Goal: Task Accomplishment & Management: Use online tool/utility

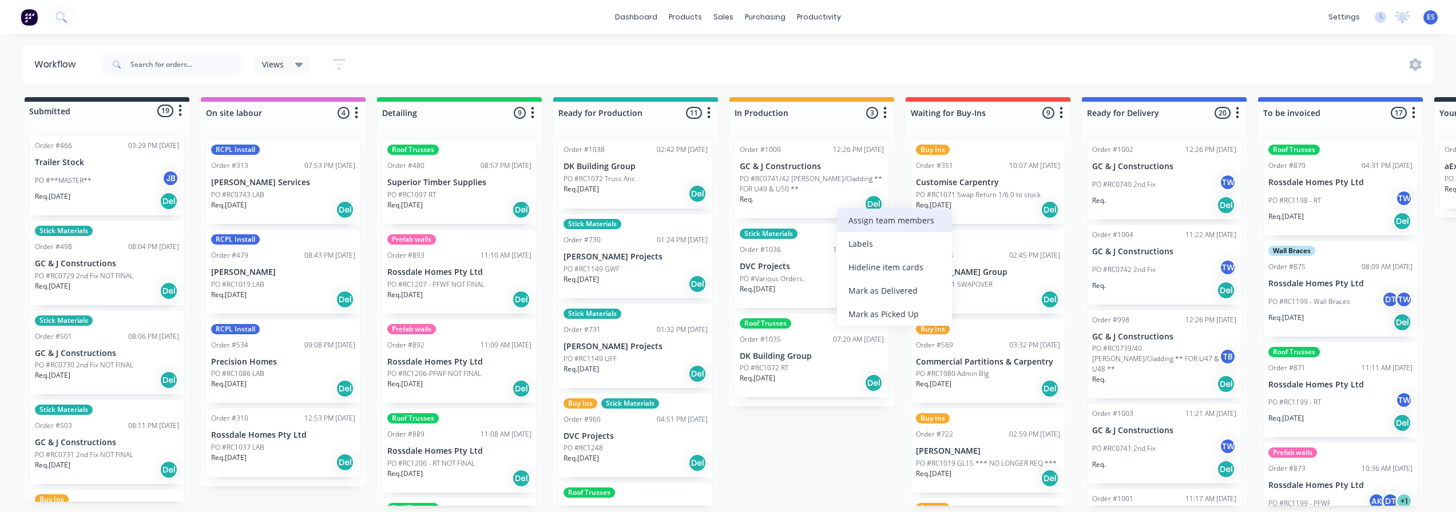
click at [886, 224] on div "Assign team members" at bounding box center [894, 220] width 115 height 23
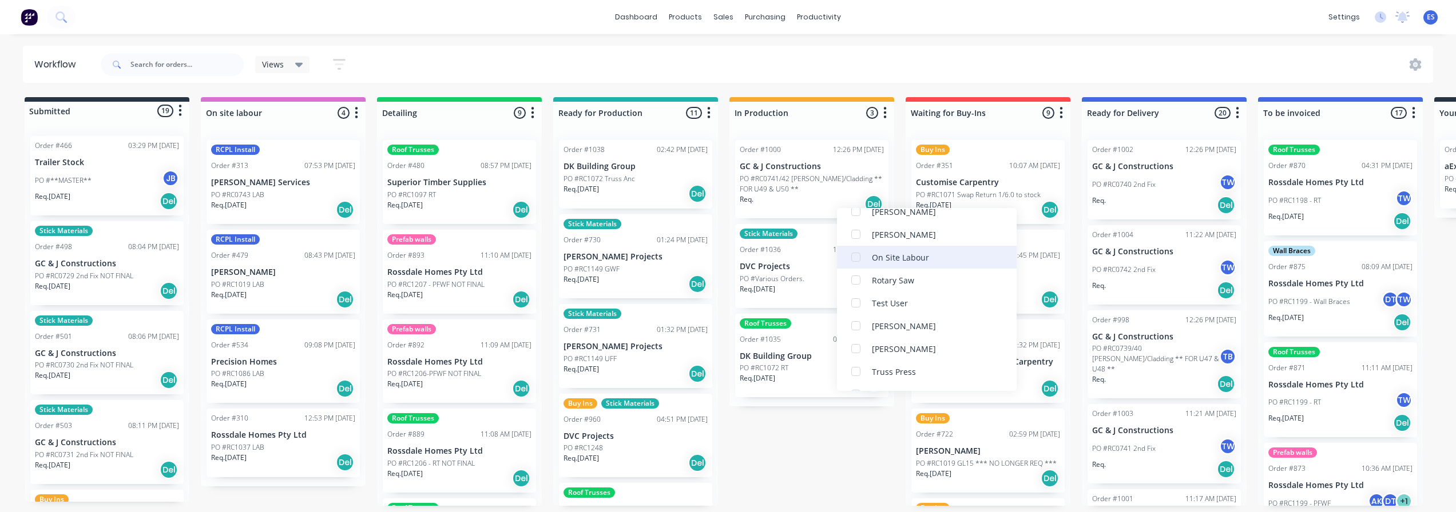
scroll to position [343, 0]
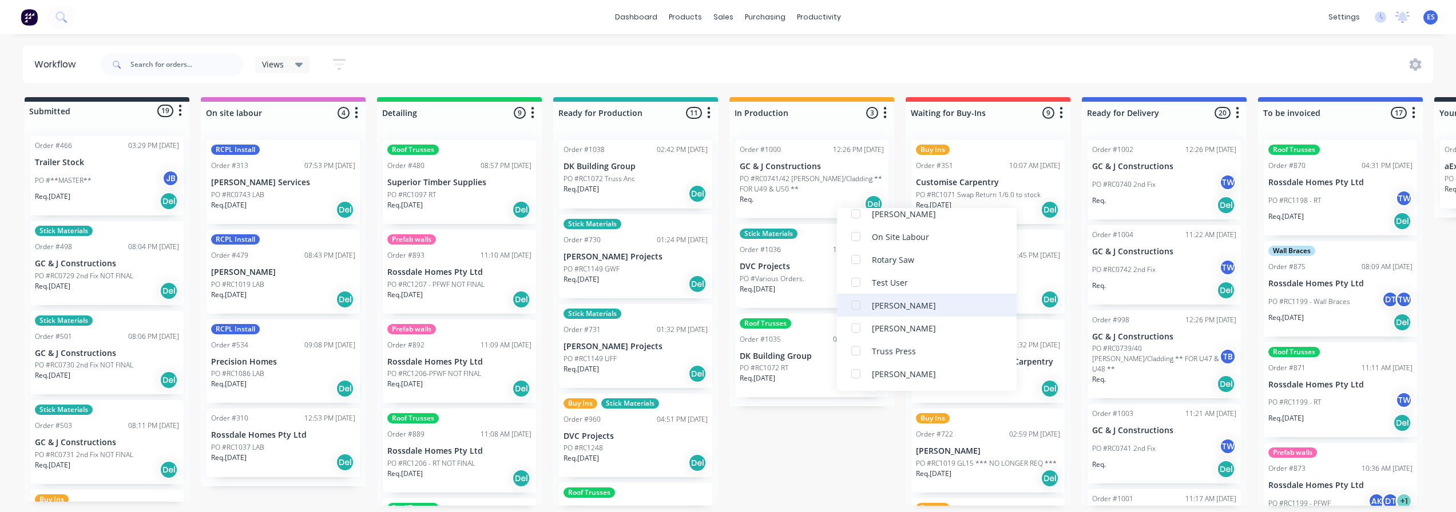
click at [895, 308] on div "[PERSON_NAME]" at bounding box center [904, 306] width 64 height 12
drag, startPoint x: 808, startPoint y: 451, endPoint x: 816, endPoint y: 427, distance: 25.9
click at [808, 448] on div "Submitted 19 Status colour #273444 hex #273444 Save Cancel Summaries Total orde…" at bounding box center [1027, 301] width 2073 height 409
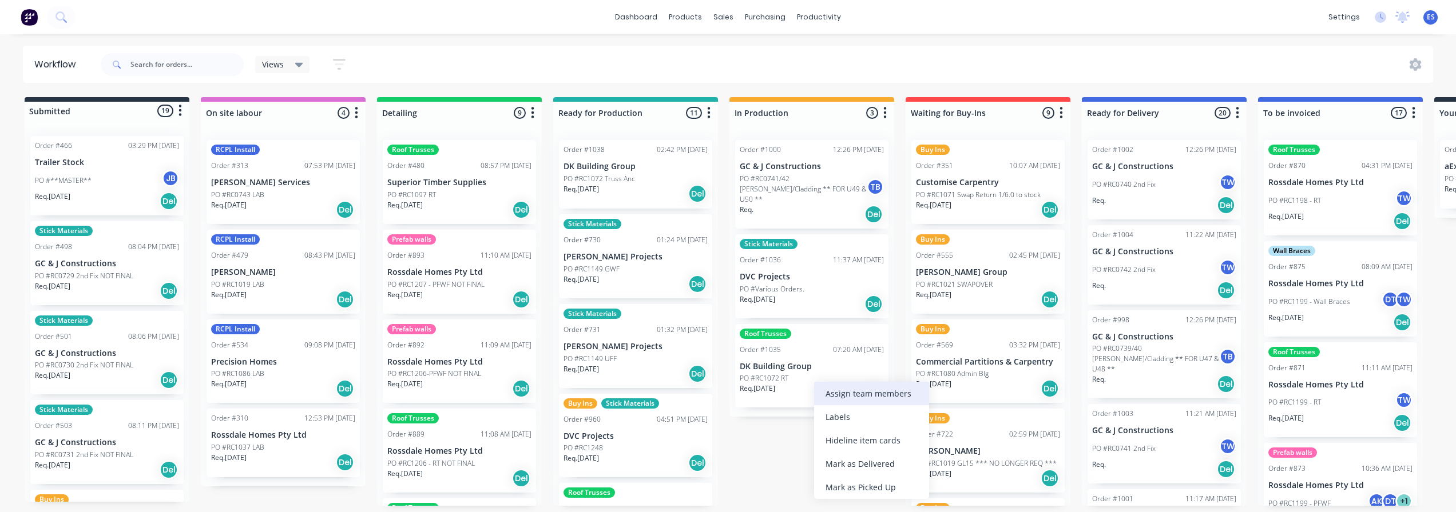
click at [865, 400] on div "Assign team members" at bounding box center [871, 393] width 115 height 23
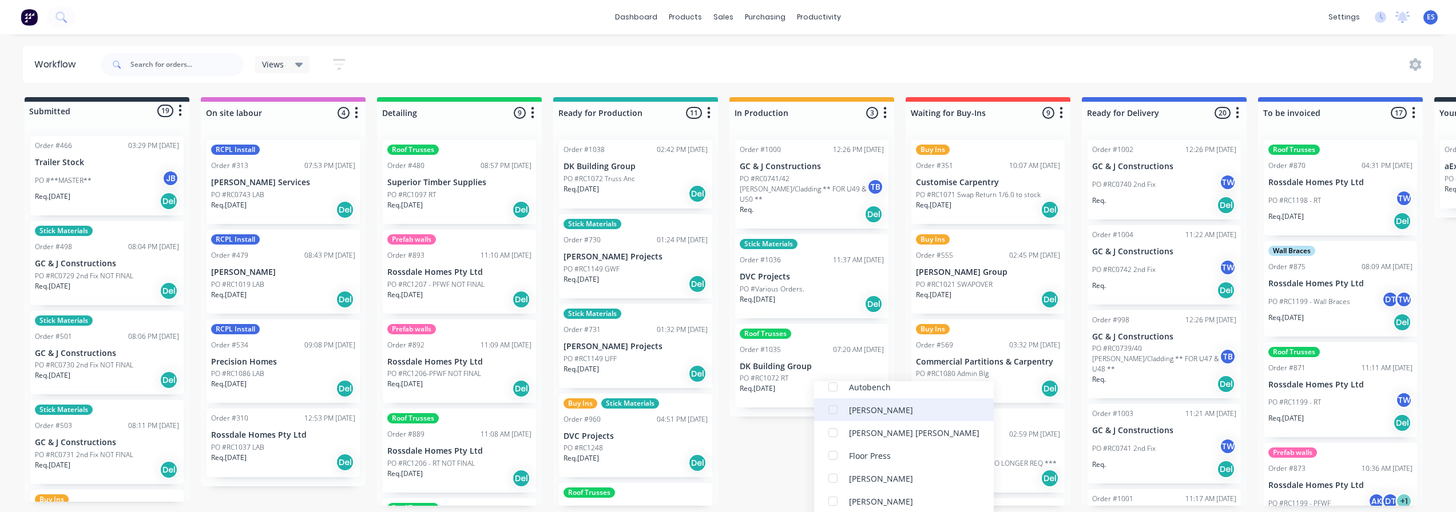
click at [899, 411] on div "[PERSON_NAME]" at bounding box center [881, 410] width 64 height 12
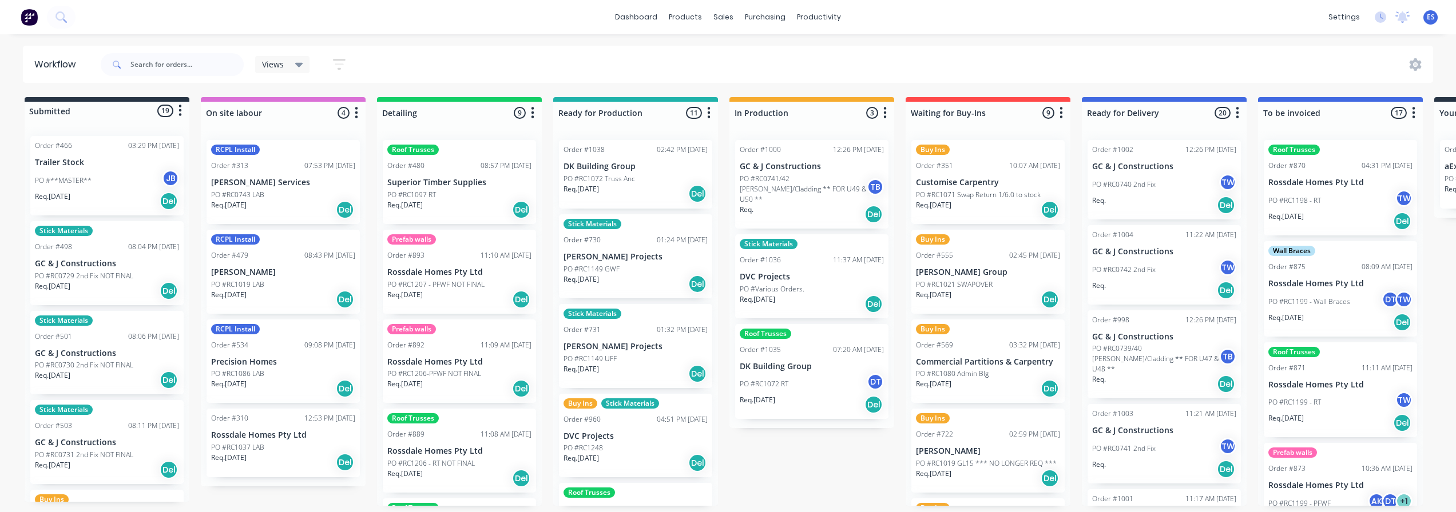
drag, startPoint x: 773, startPoint y: 469, endPoint x: 775, endPoint y: 456, distance: 13.3
click at [774, 468] on div "Submitted 19 Status colour #273444 hex #273444 Save Cancel Summaries Total orde…" at bounding box center [1027, 301] width 2073 height 409
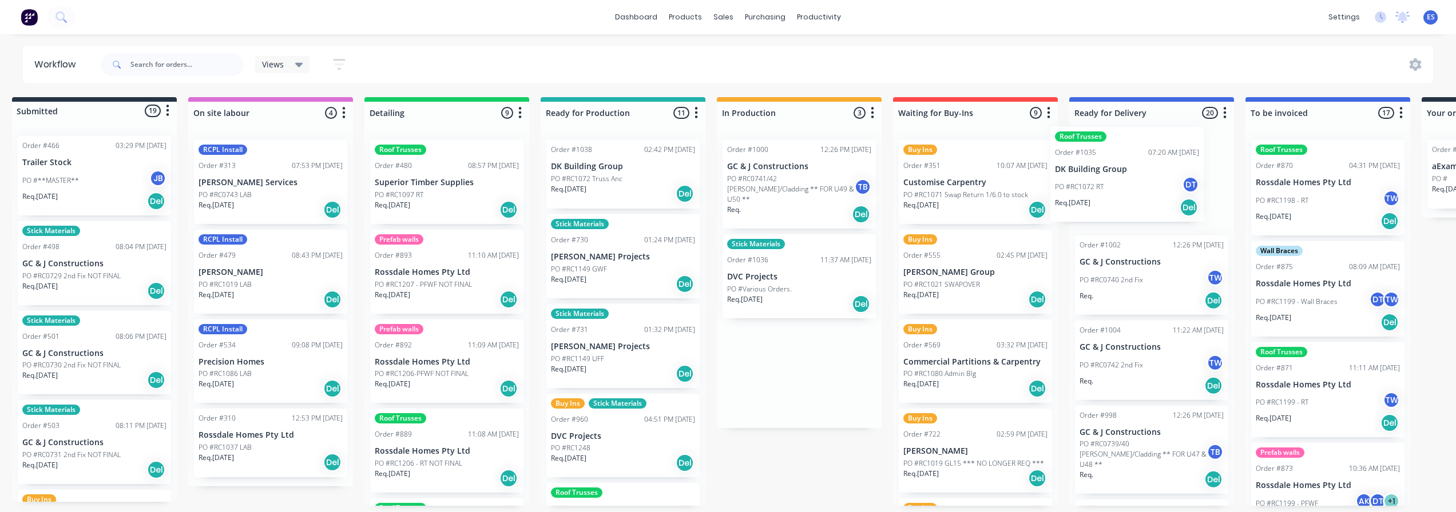
drag, startPoint x: 789, startPoint y: 375, endPoint x: 1092, endPoint y: 185, distance: 357.4
click at [1092, 185] on div "Submitted 19 Status colour #273444 hex #273444 Save Cancel Summaries Total orde…" at bounding box center [1015, 301] width 2073 height 409
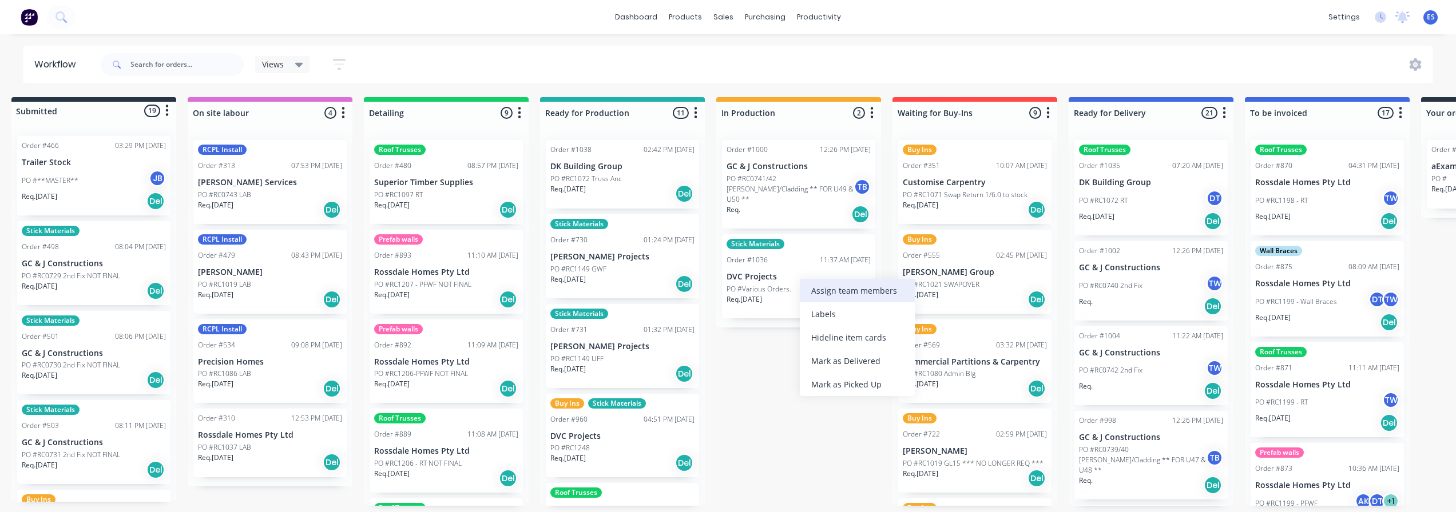
click at [850, 294] on div "Assign team members" at bounding box center [857, 290] width 115 height 23
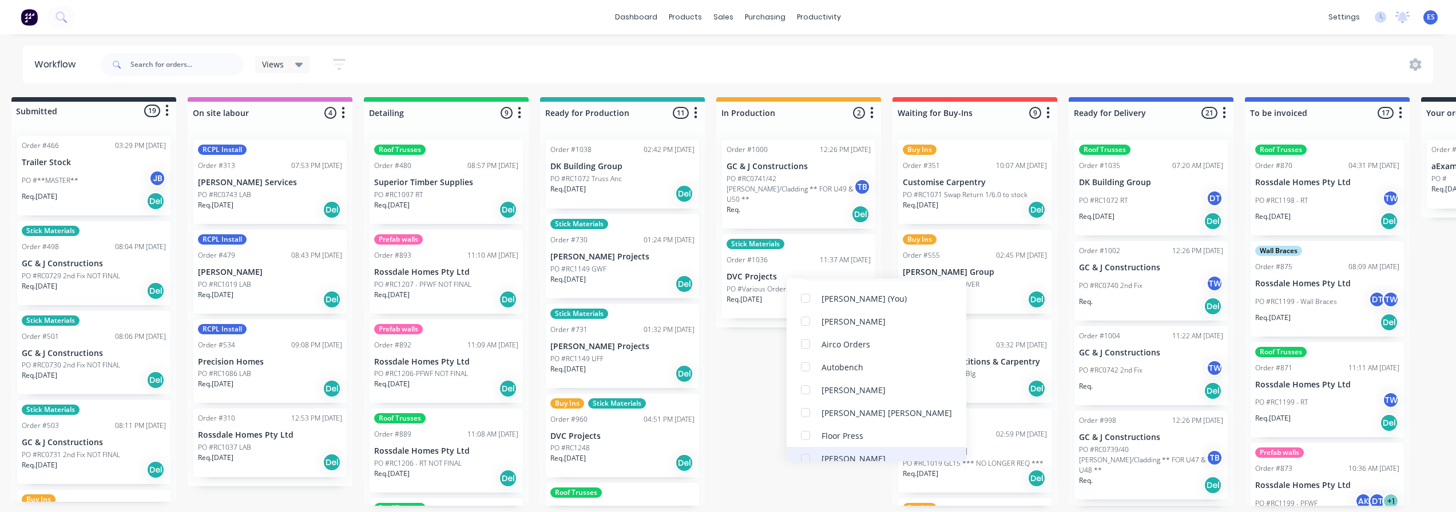
scroll to position [57, 0]
click at [871, 367] on div "[PERSON_NAME]" at bounding box center [853, 365] width 64 height 12
click at [752, 386] on div "Submitted 19 Status colour #273444 hex #273444 Save Cancel Summaries Total orde…" at bounding box center [1014, 301] width 2073 height 409
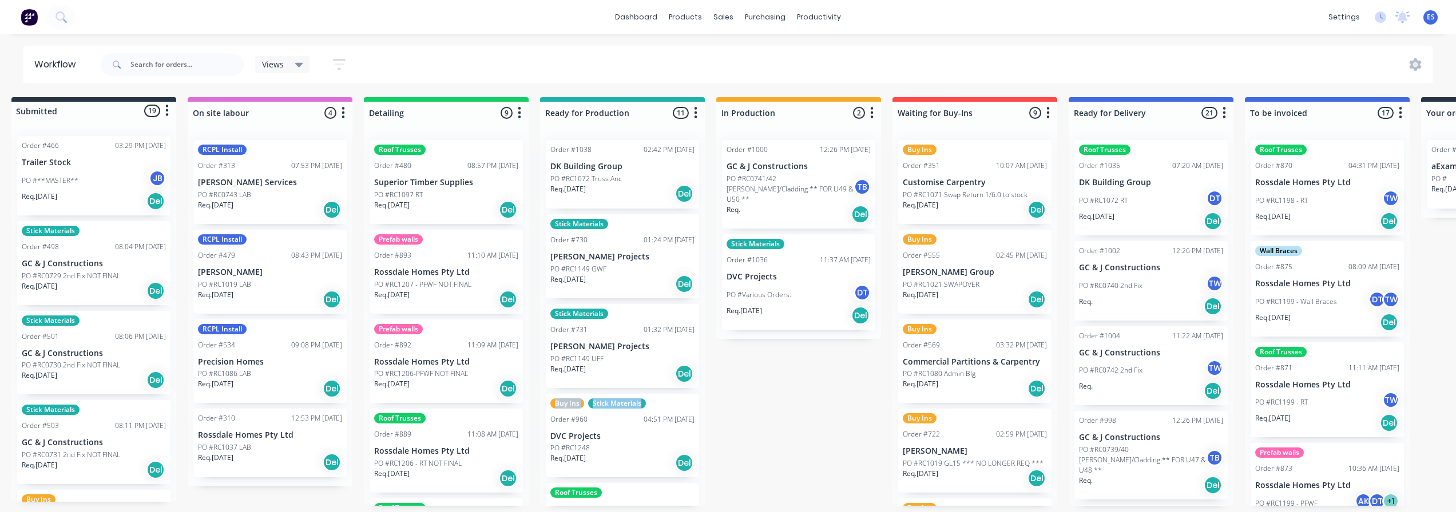
click at [792, 284] on div "PO #Various Orders. DT" at bounding box center [798, 295] width 144 height 22
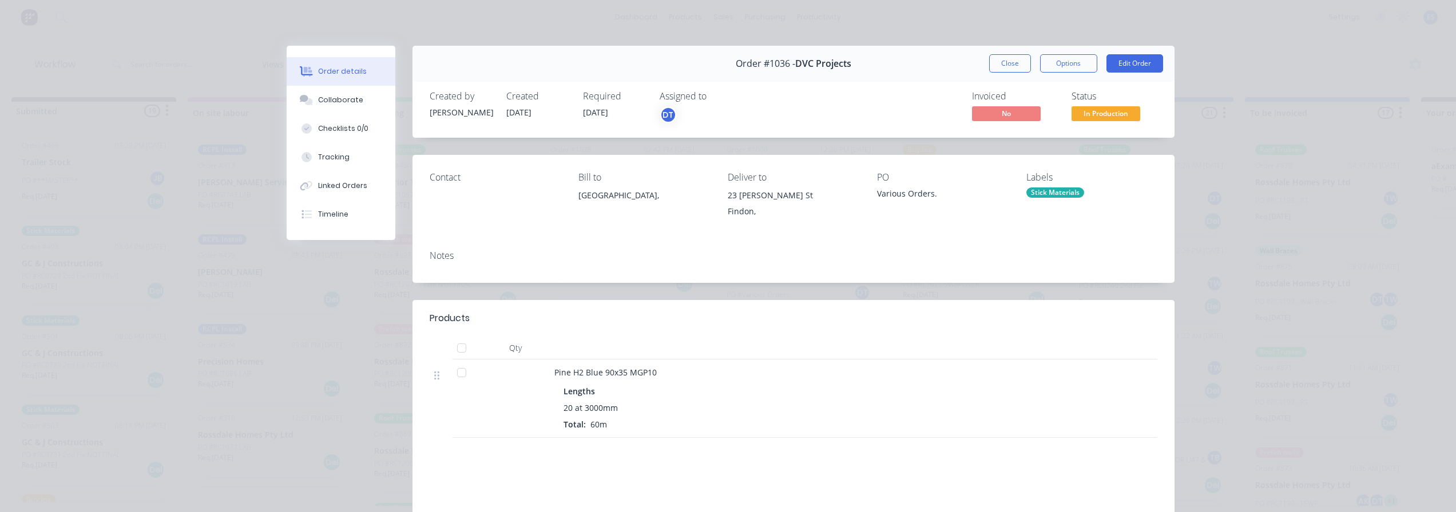
scroll to position [57, 0]
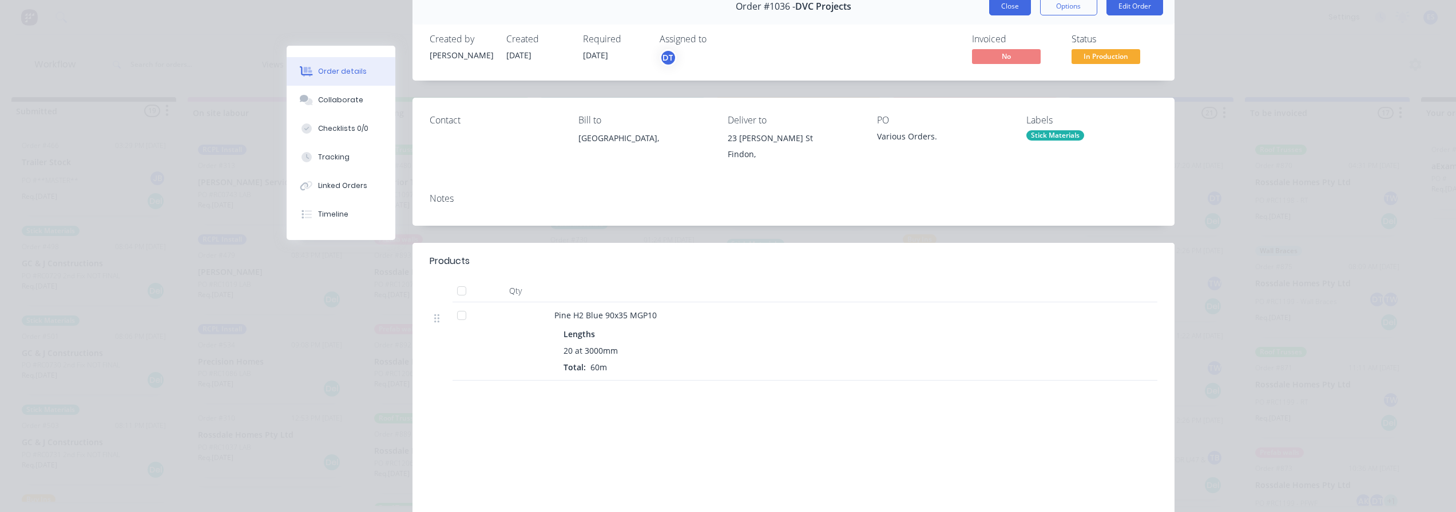
click at [1019, 12] on button "Close" at bounding box center [1010, 6] width 42 height 18
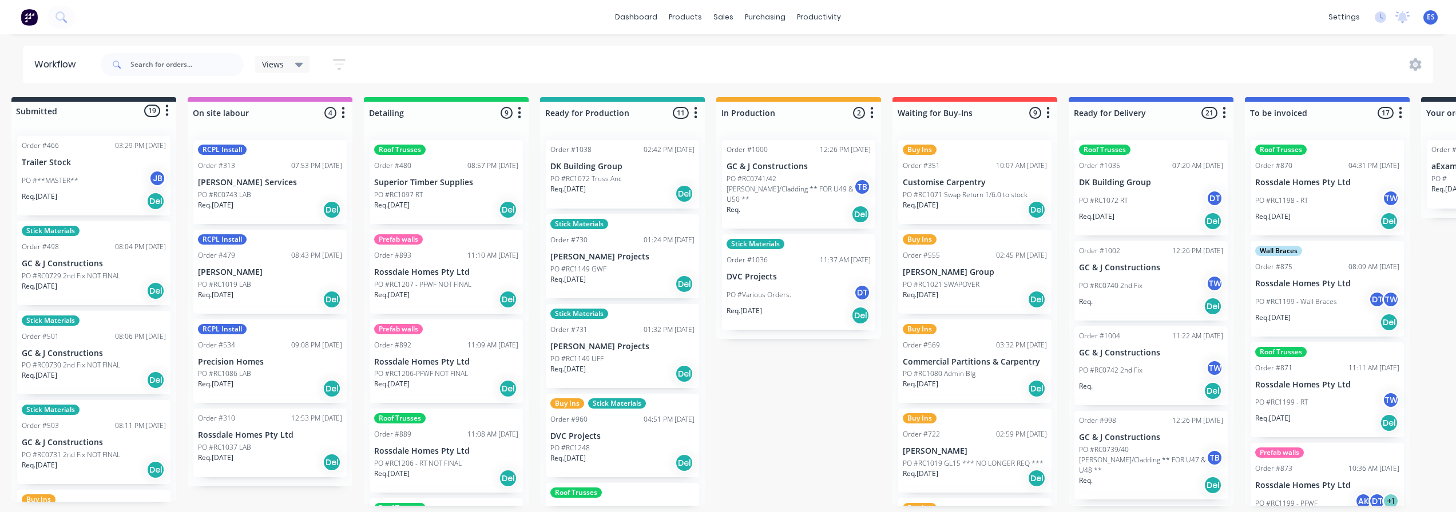
click at [802, 398] on div "Submitted 19 Status colour #273444 hex #273444 Save Cancel Summaries Total orde…" at bounding box center [1014, 301] width 2073 height 409
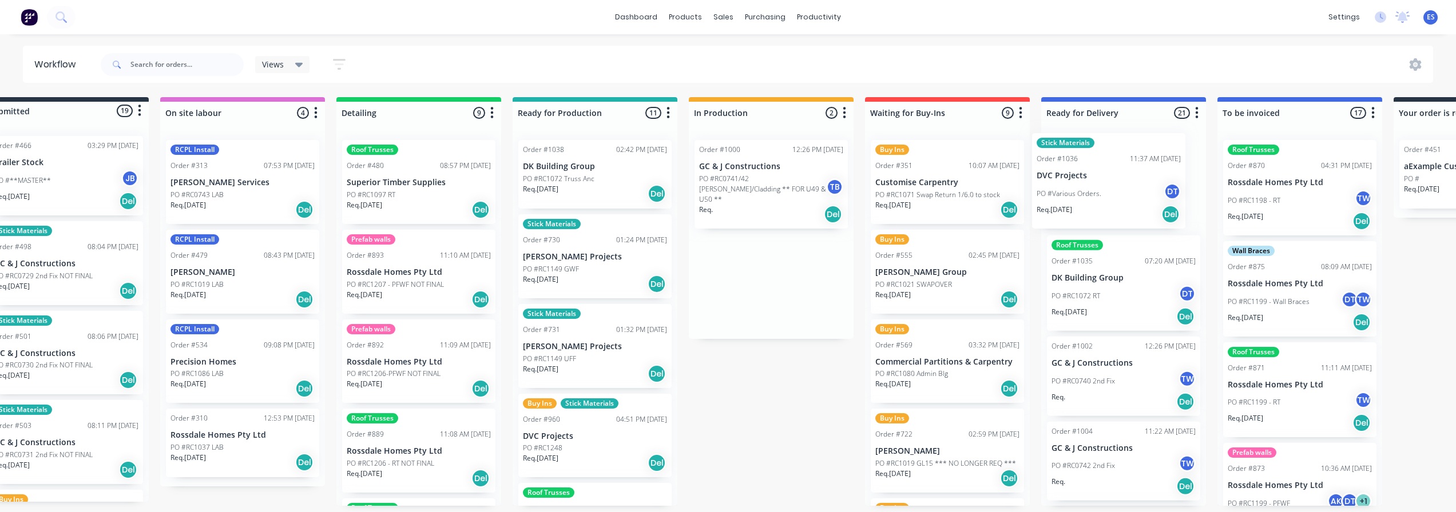
scroll to position [0, 42]
drag, startPoint x: 1034, startPoint y: 292, endPoint x: 1100, endPoint y: 201, distance: 111.8
click at [1100, 201] on div "Submitted 19 Status colour #273444 hex #273444 Save Cancel Summaries Total orde…" at bounding box center [985, 301] width 2073 height 409
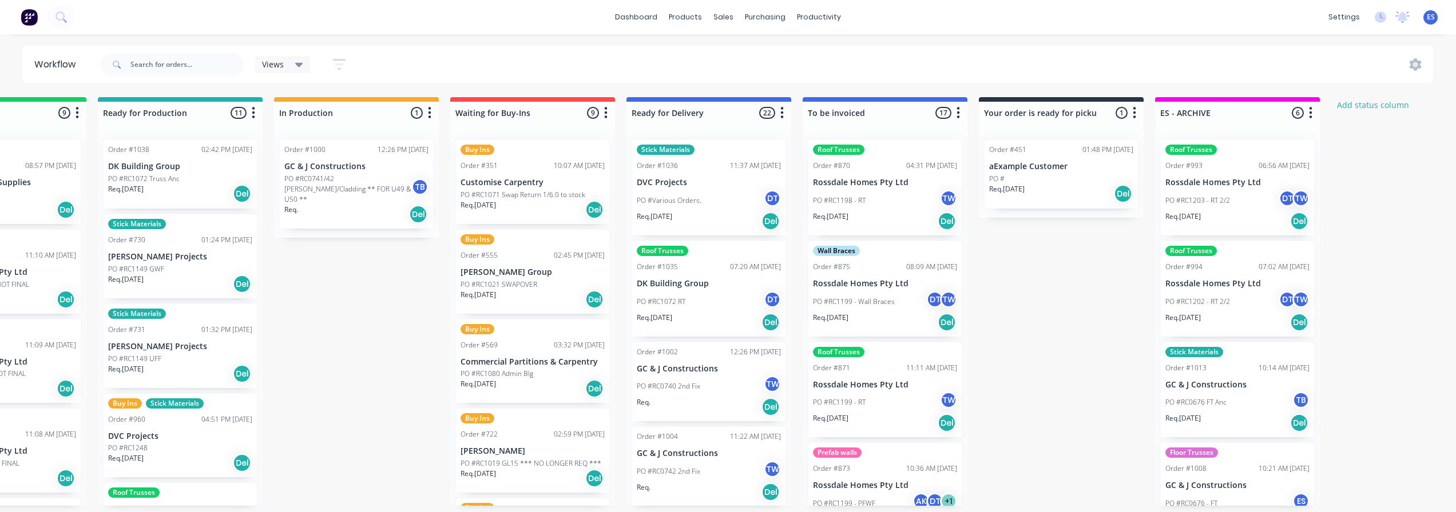
scroll to position [0, 451]
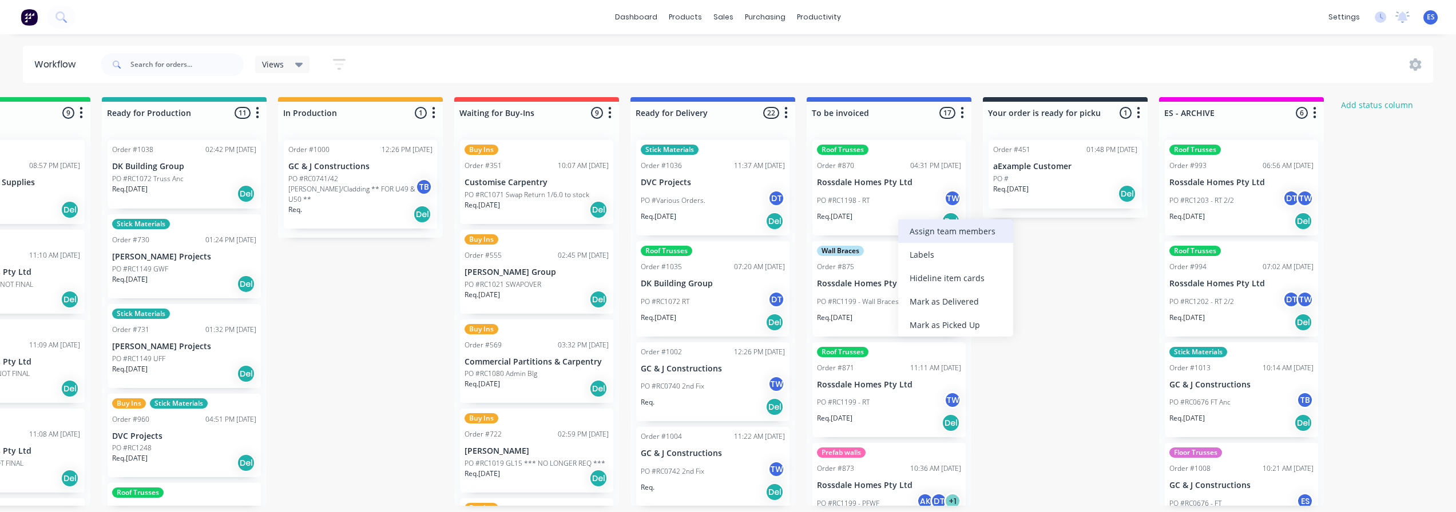
click at [923, 234] on div "Assign team members" at bounding box center [955, 231] width 115 height 23
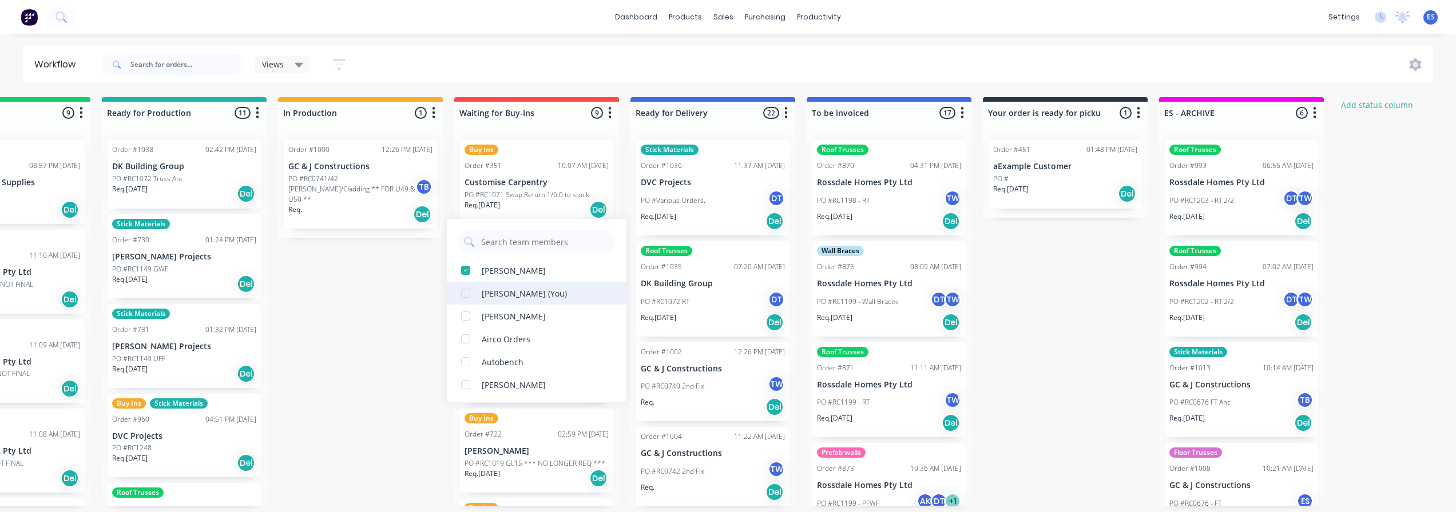
click at [509, 292] on div "[PERSON_NAME] (You)" at bounding box center [524, 294] width 85 height 12
click at [998, 241] on div "Submitted 19 Status colour #273444 hex #273444 Save Cancel Summaries Total orde…" at bounding box center [576, 301] width 2073 height 409
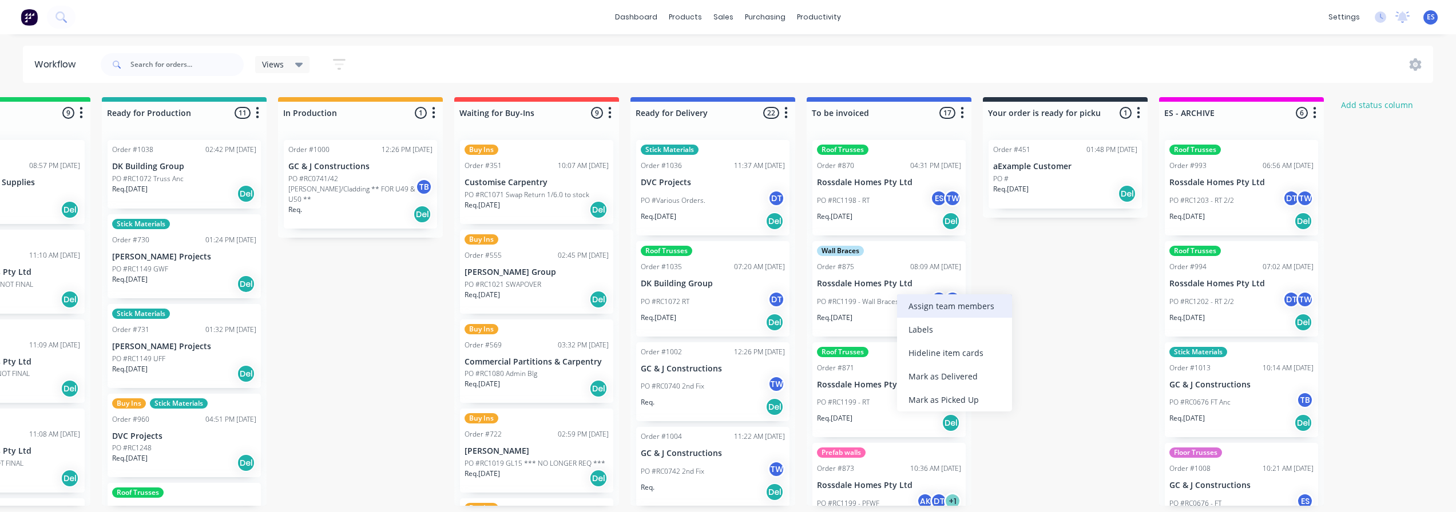
click at [936, 314] on div "Assign team members" at bounding box center [954, 306] width 115 height 23
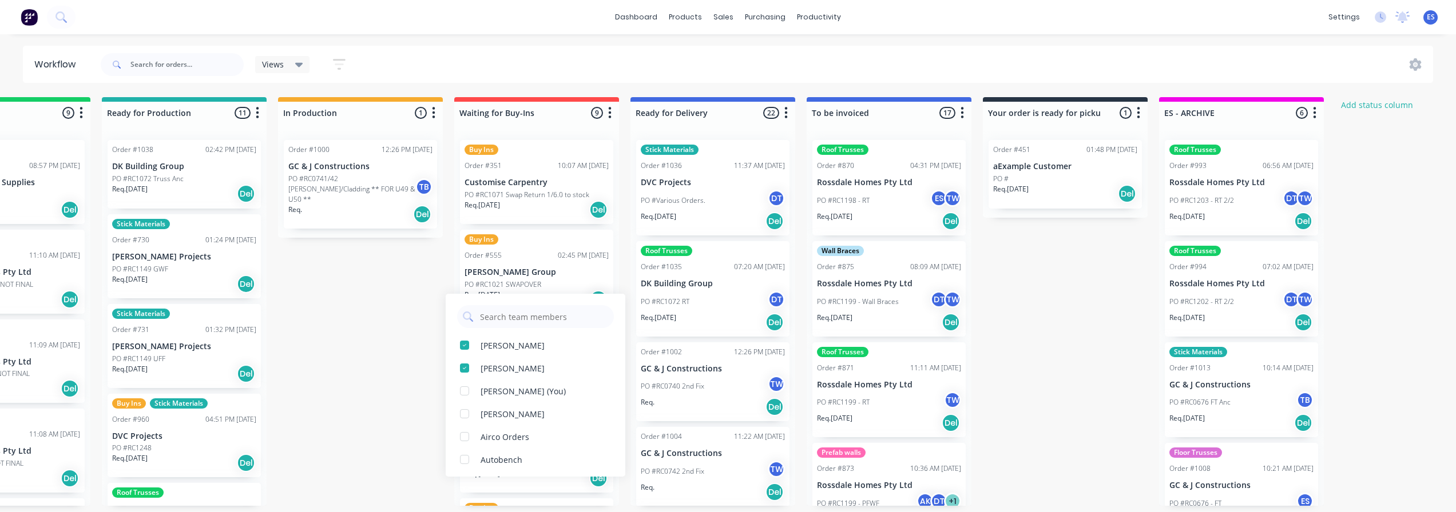
drag, startPoint x: 521, startPoint y: 391, endPoint x: 619, endPoint y: 375, distance: 99.7
click at [523, 391] on div "[PERSON_NAME] (You)" at bounding box center [522, 391] width 85 height 12
click at [1077, 341] on div "Submitted 19 Status colour #273444 hex #273444 Save Cancel Summaries Total orde…" at bounding box center [576, 301] width 2073 height 409
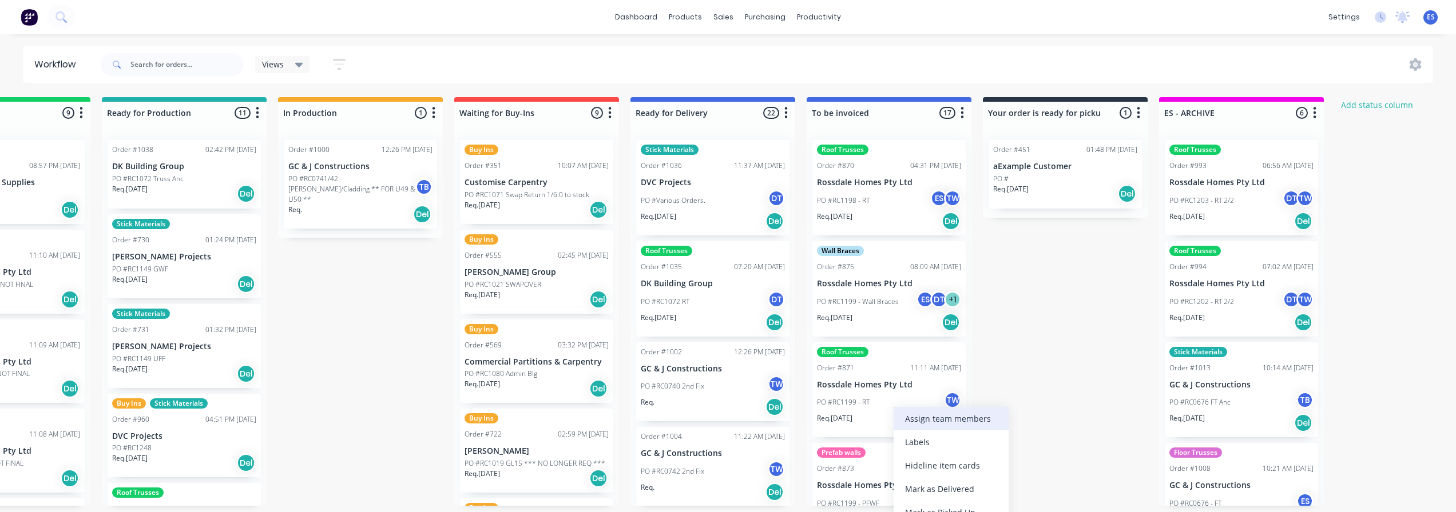
click at [955, 424] on div "Assign team members" at bounding box center [950, 418] width 115 height 23
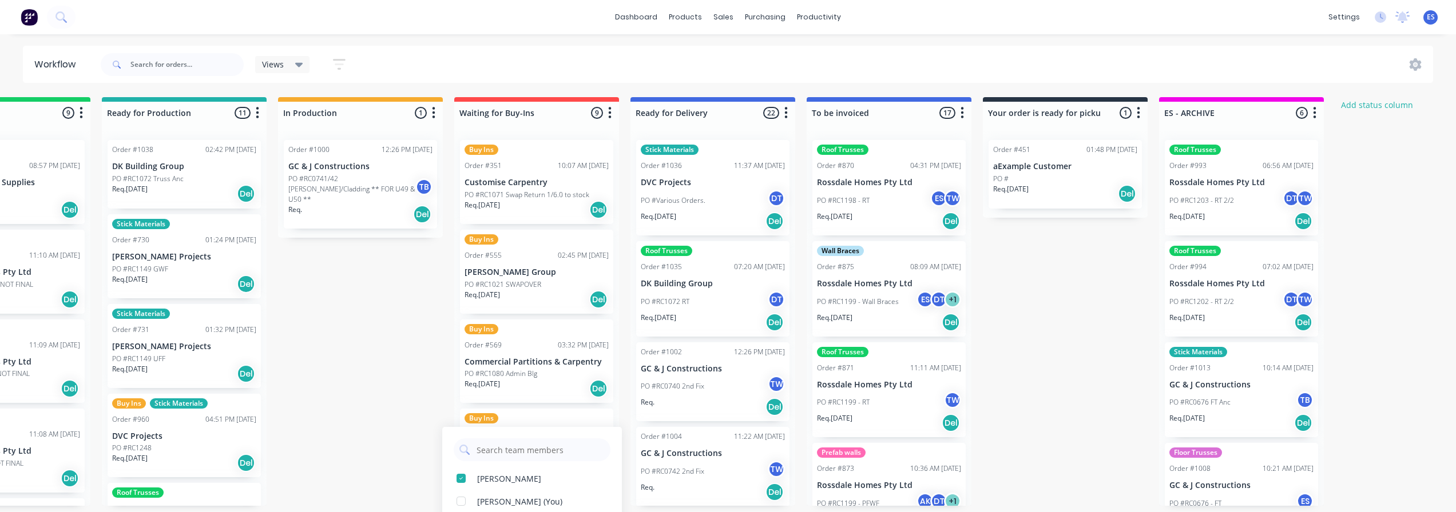
drag, startPoint x: 503, startPoint y: 494, endPoint x: 698, endPoint y: 455, distance: 198.9
click at [505, 493] on div "[PERSON_NAME] (You)" at bounding box center [532, 501] width 180 height 23
click at [1071, 377] on div "Submitted 19 Status colour #273444 hex #273444 Save Cancel Summaries Total orde…" at bounding box center [576, 301] width 2073 height 409
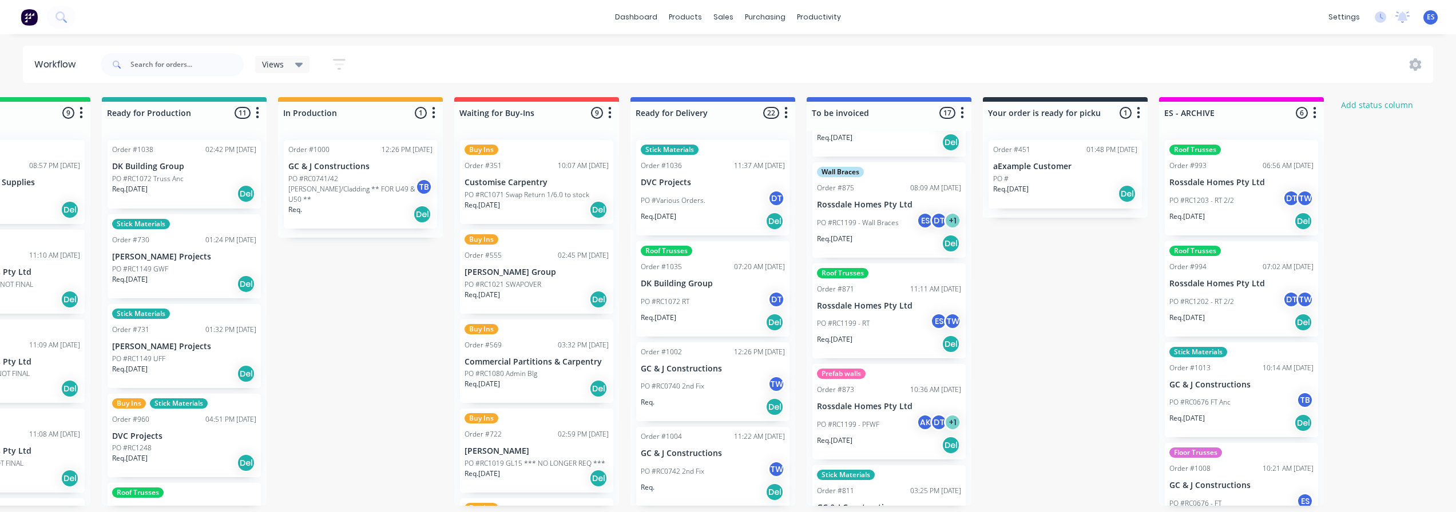
scroll to position [172, 0]
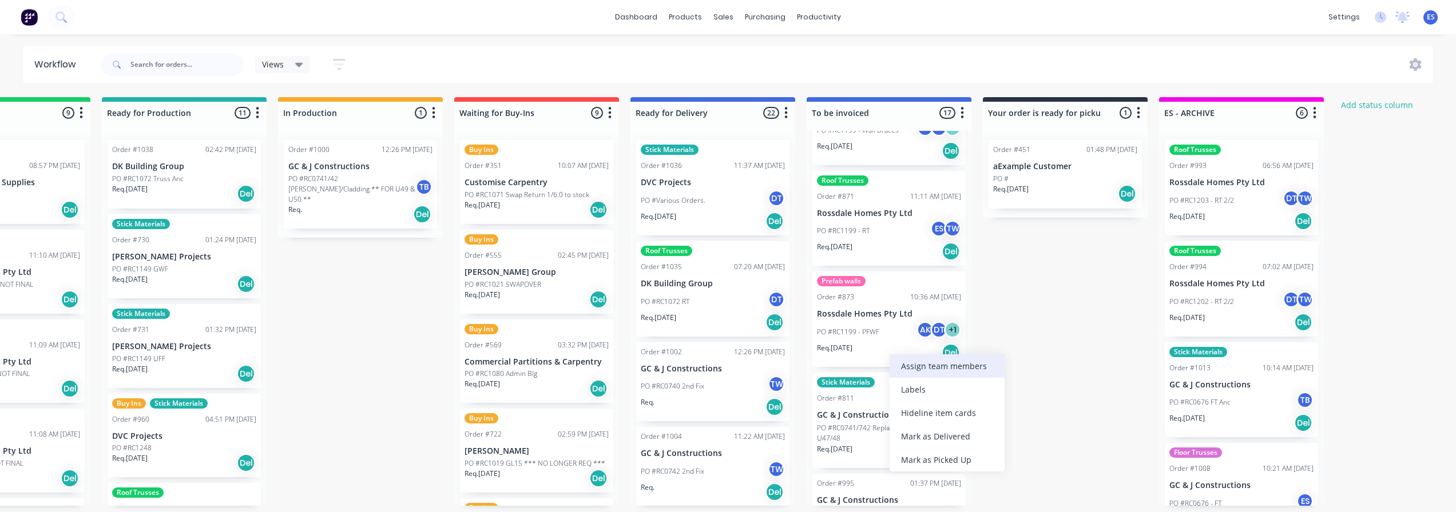
click at [922, 370] on div "Assign team members" at bounding box center [946, 366] width 115 height 23
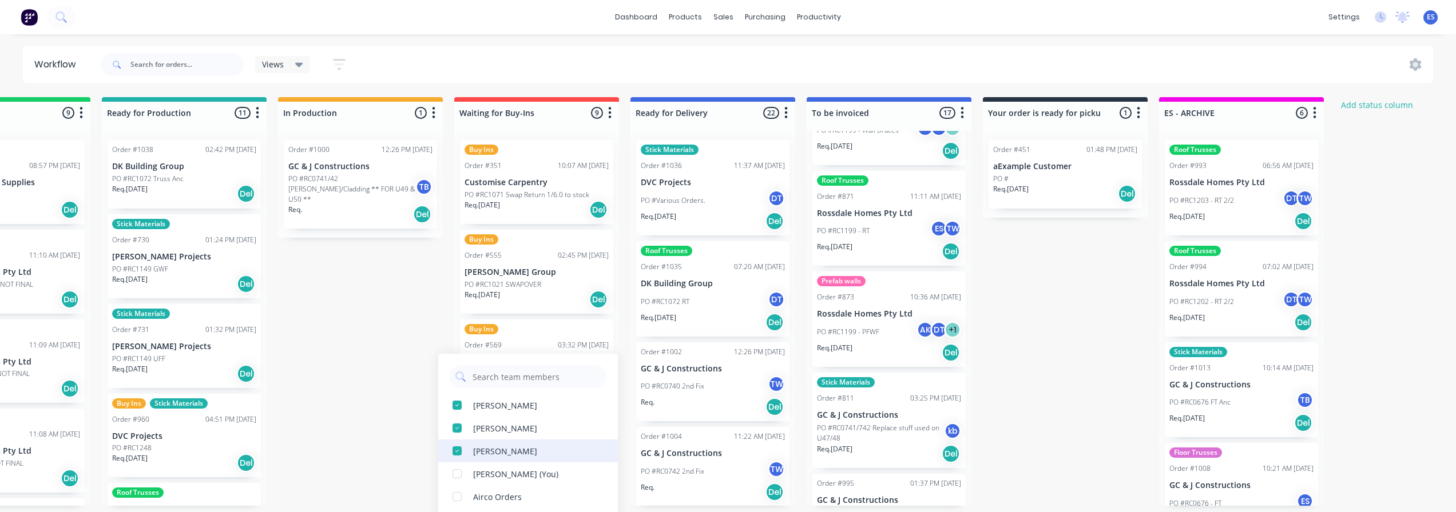
drag, startPoint x: 506, startPoint y: 480, endPoint x: 522, endPoint y: 471, distance: 18.9
click at [508, 478] on div "[PERSON_NAME] (You)" at bounding box center [528, 474] width 180 height 23
click at [1020, 390] on div "Submitted 19 Status colour #273444 hex #273444 Save Cancel Summaries Total orde…" at bounding box center [576, 301] width 2073 height 409
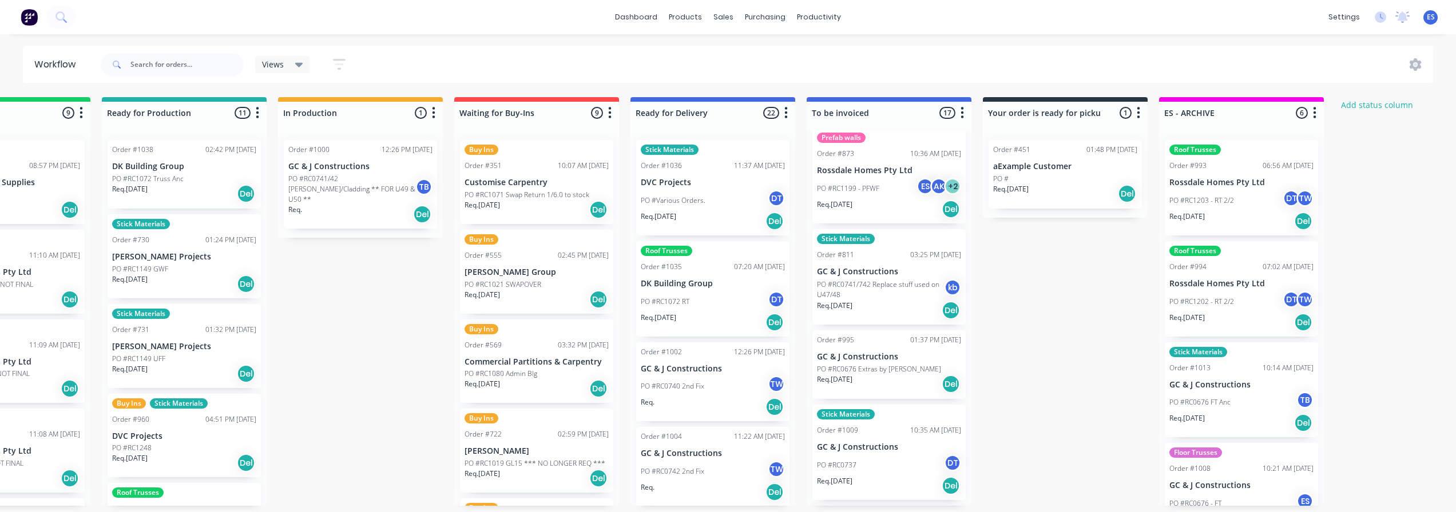
scroll to position [343, 0]
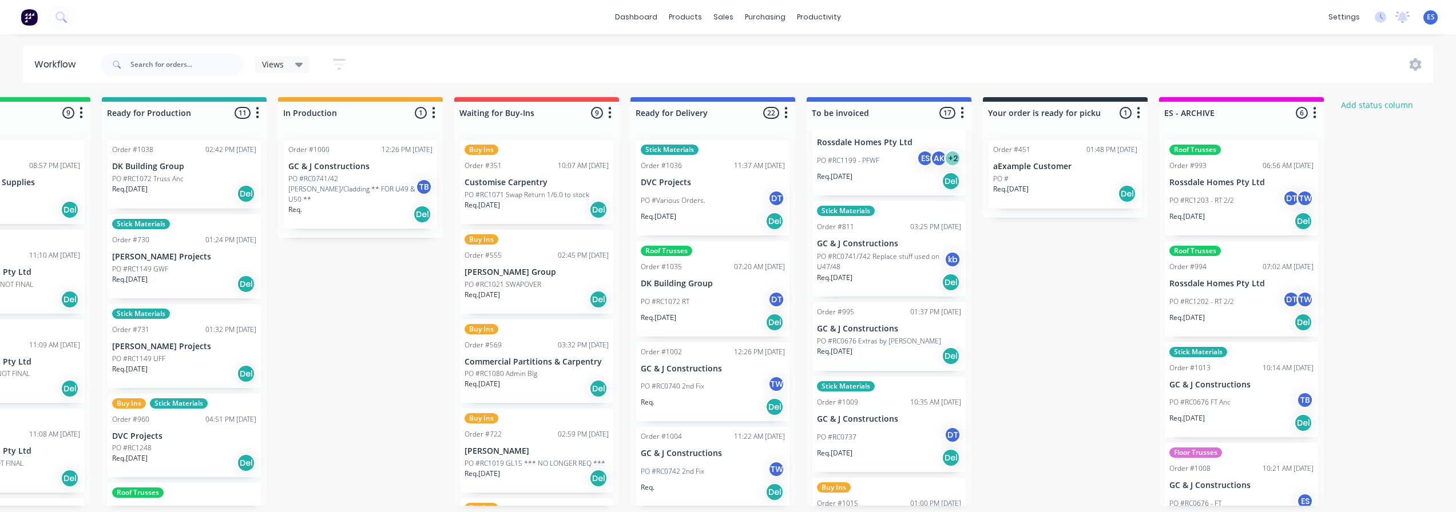
click at [1075, 299] on div "Submitted 19 Status colour #273444 hex #273444 Save Cancel Summaries Total orde…" at bounding box center [576, 301] width 2073 height 409
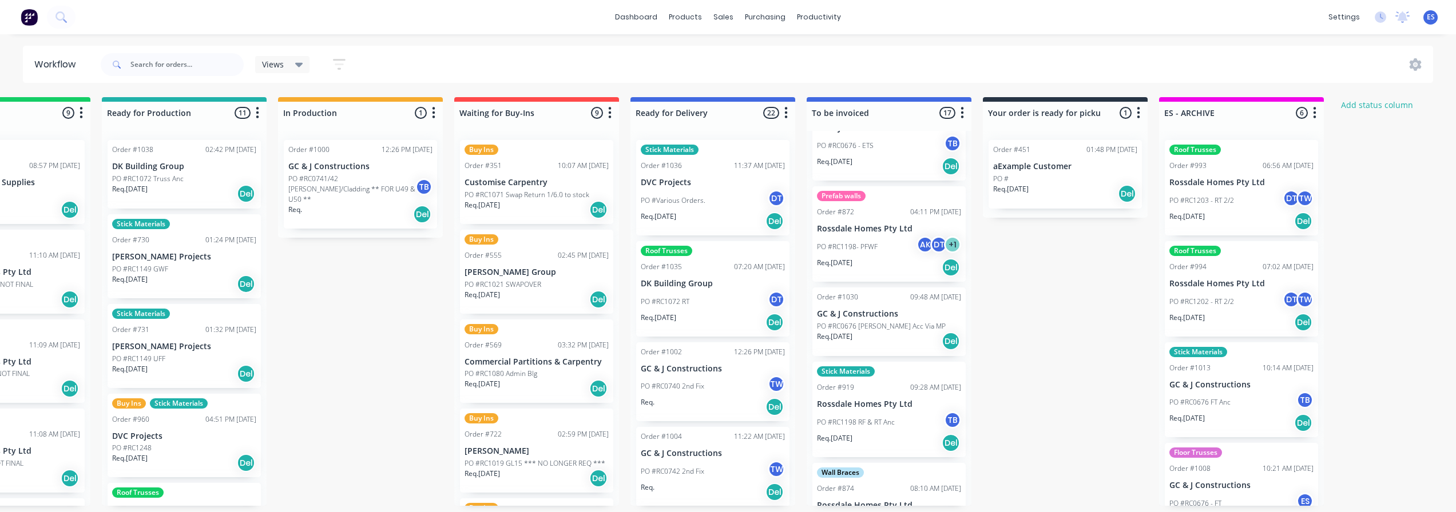
scroll to position [858, 0]
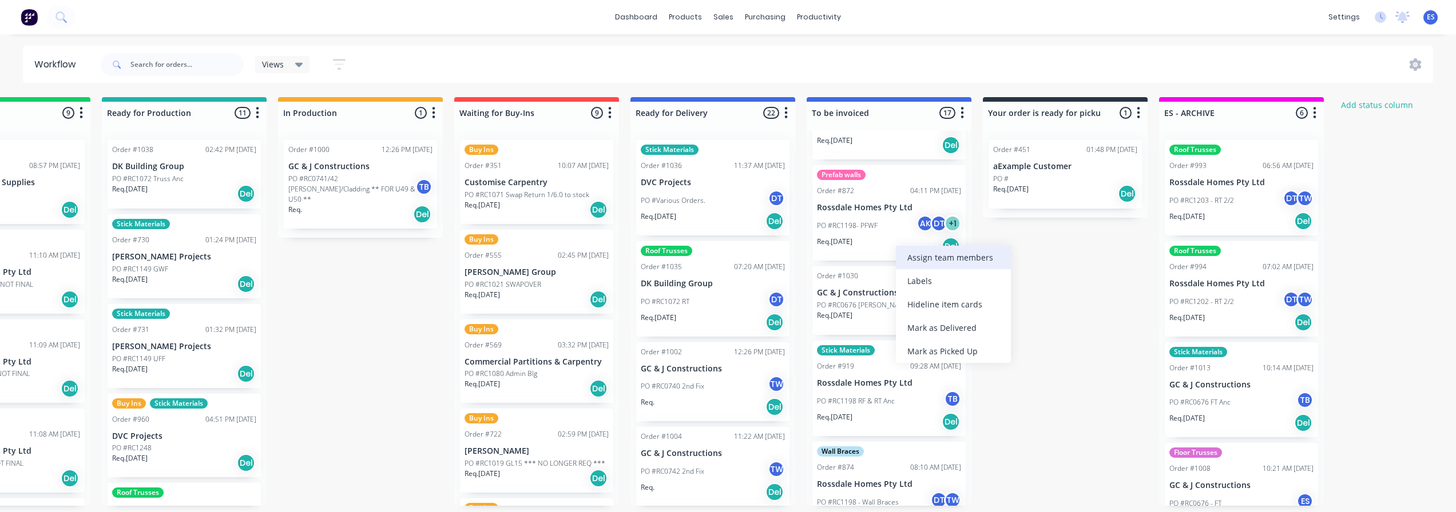
click at [928, 260] on div "Assign team members" at bounding box center [953, 257] width 115 height 23
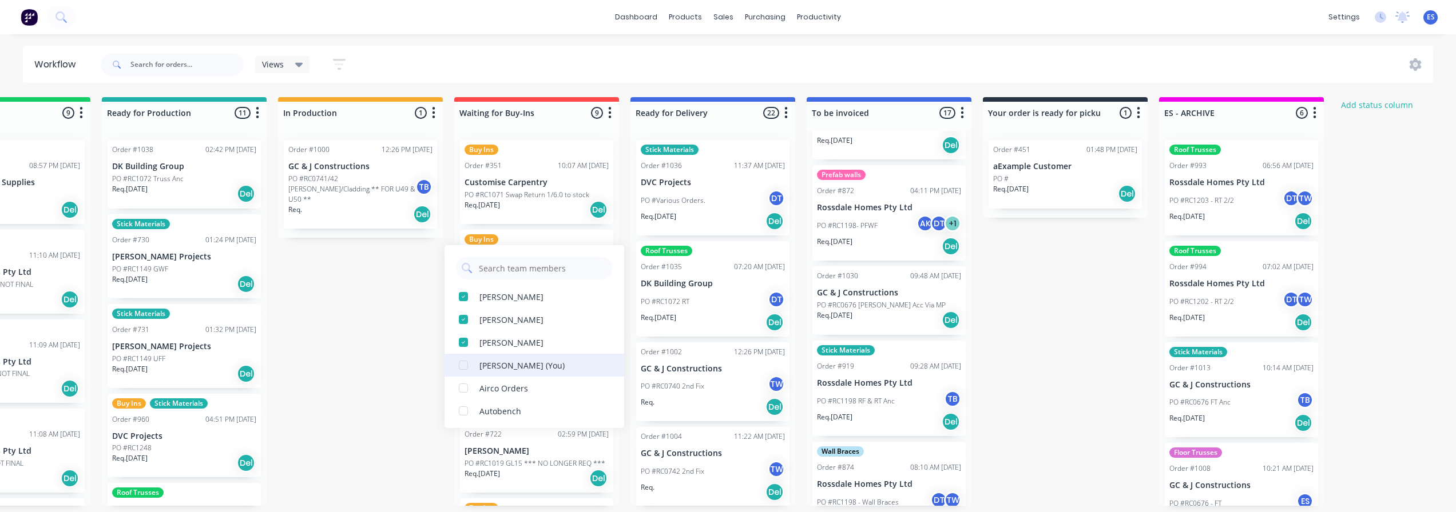
click at [541, 356] on div "[PERSON_NAME] (You)" at bounding box center [534, 365] width 180 height 23
click at [1005, 329] on div "Submitted 19 Status colour #273444 hex #273444 Save Cancel Summaries Total orde…" at bounding box center [576, 301] width 2073 height 409
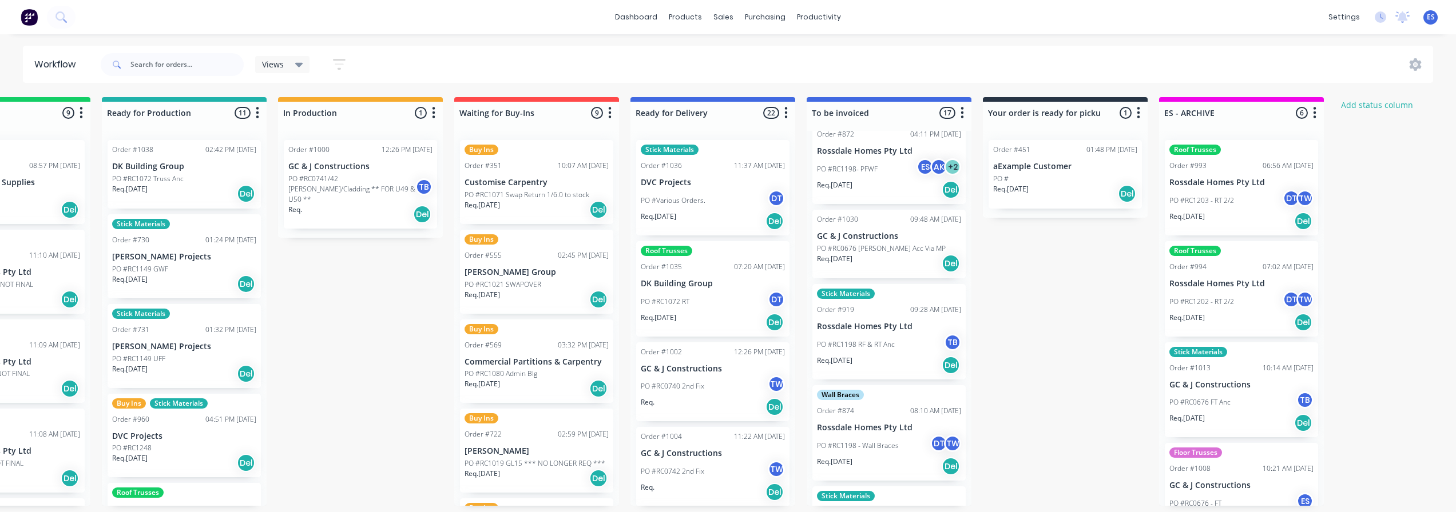
scroll to position [915, 0]
click at [925, 383] on div "Assign team members" at bounding box center [959, 383] width 115 height 23
drag, startPoint x: 520, startPoint y: 446, endPoint x: 621, endPoint y: 427, distance: 101.8
click at [521, 446] on div "[PERSON_NAME] (You)" at bounding box center [528, 446] width 85 height 12
click at [1076, 350] on div "Submitted 19 Status colour #273444 hex #273444 Save Cancel Summaries Total orde…" at bounding box center [576, 301] width 2073 height 409
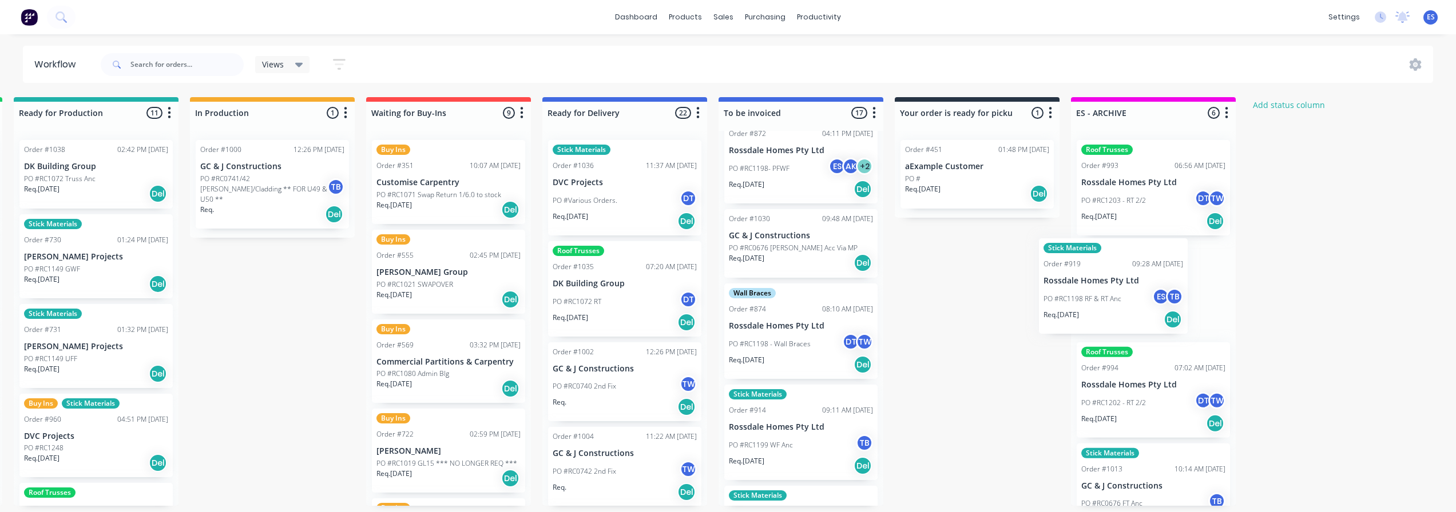
scroll to position [0, 542]
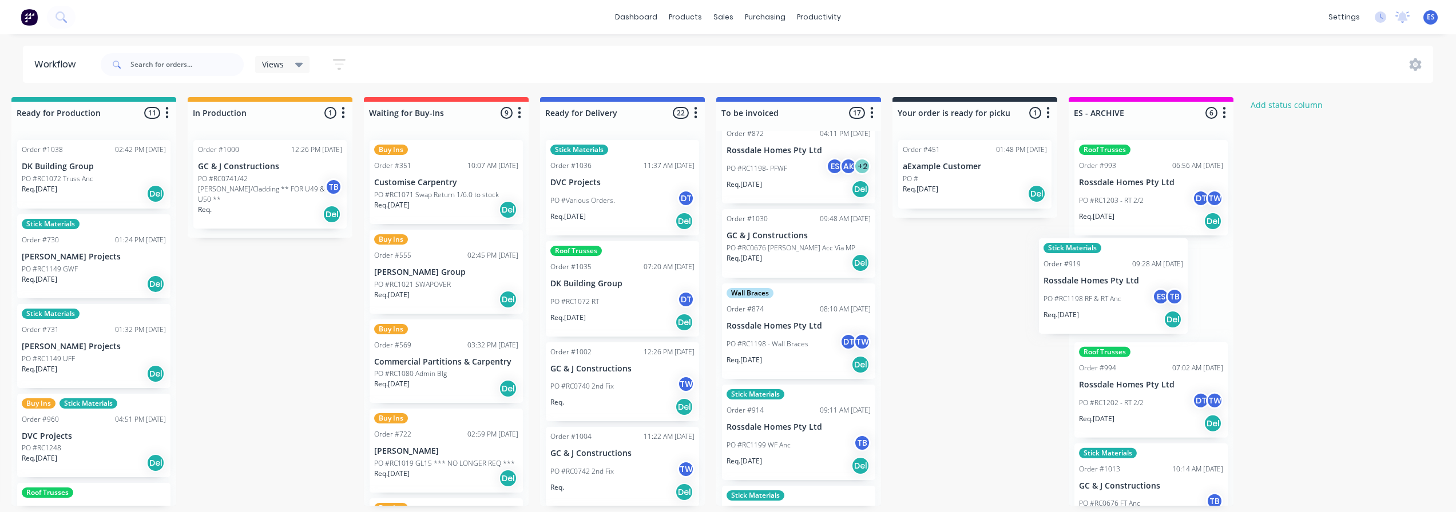
drag, startPoint x: 921, startPoint y: 351, endPoint x: 1111, endPoint y: 308, distance: 194.1
click at [1111, 308] on div "Submitted 19 Status colour #273444 hex #273444 Save Cancel Summaries Total orde…" at bounding box center [486, 301] width 2073 height 409
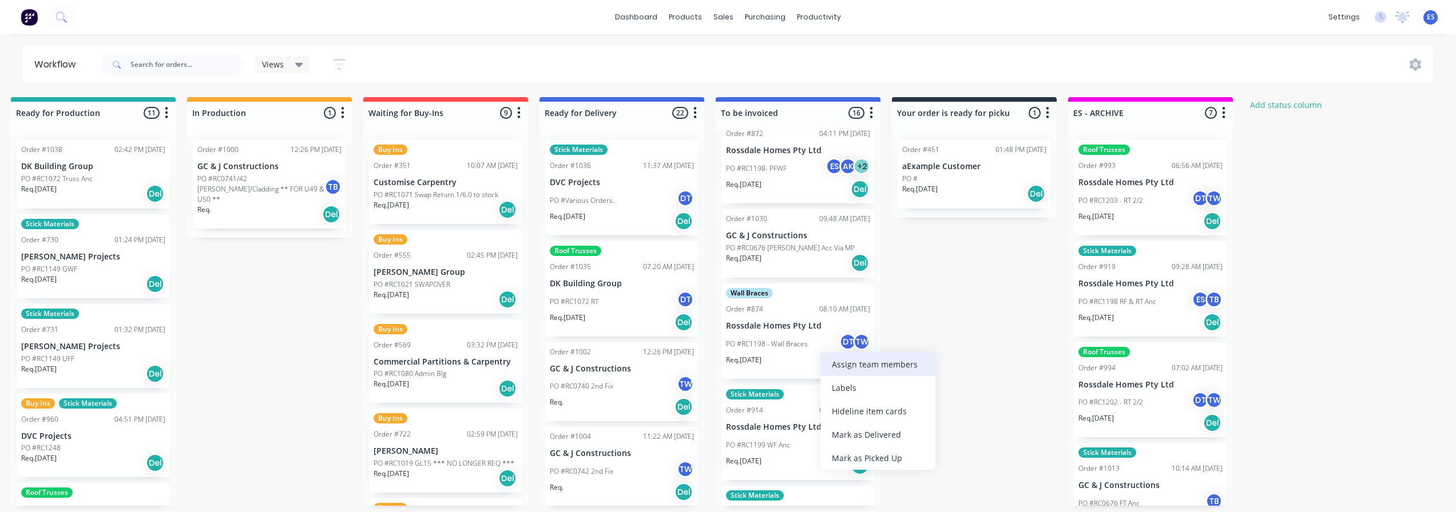
click at [853, 362] on div "Assign team members" at bounding box center [877, 364] width 115 height 23
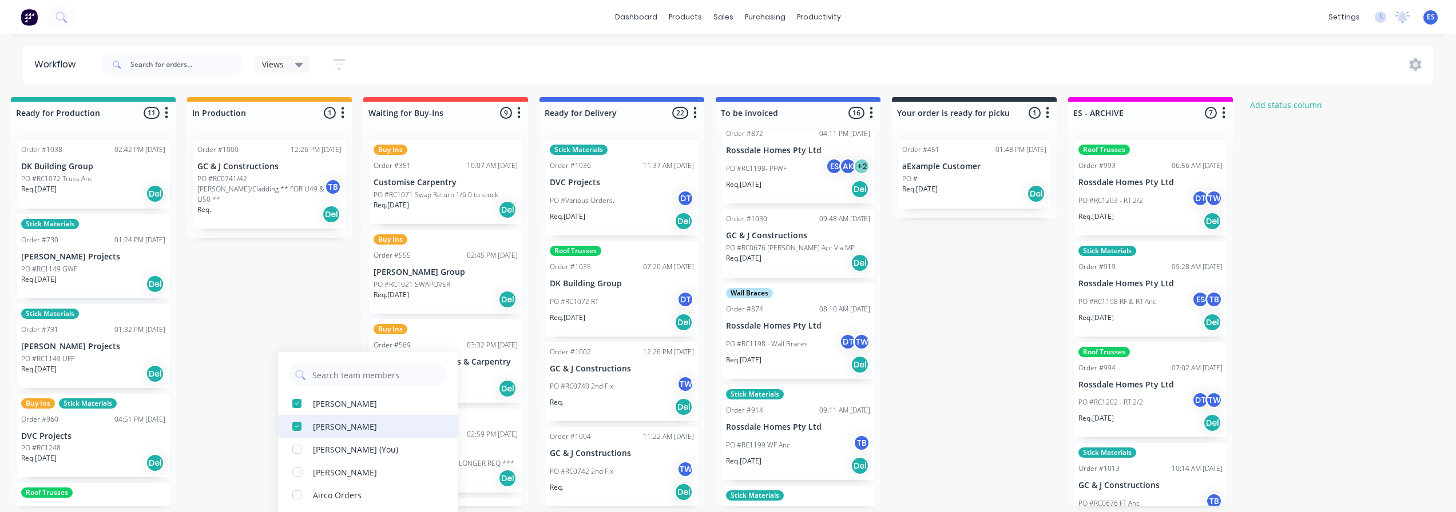
click at [368, 451] on div "[PERSON_NAME] (You)" at bounding box center [355, 450] width 85 height 12
click at [869, 365] on div "Wall Braces Order #874 08:10 AM [DATE] Rossdale Homes Pty Ltd PO #RC1198 - Wall…" at bounding box center [797, 332] width 153 height 96
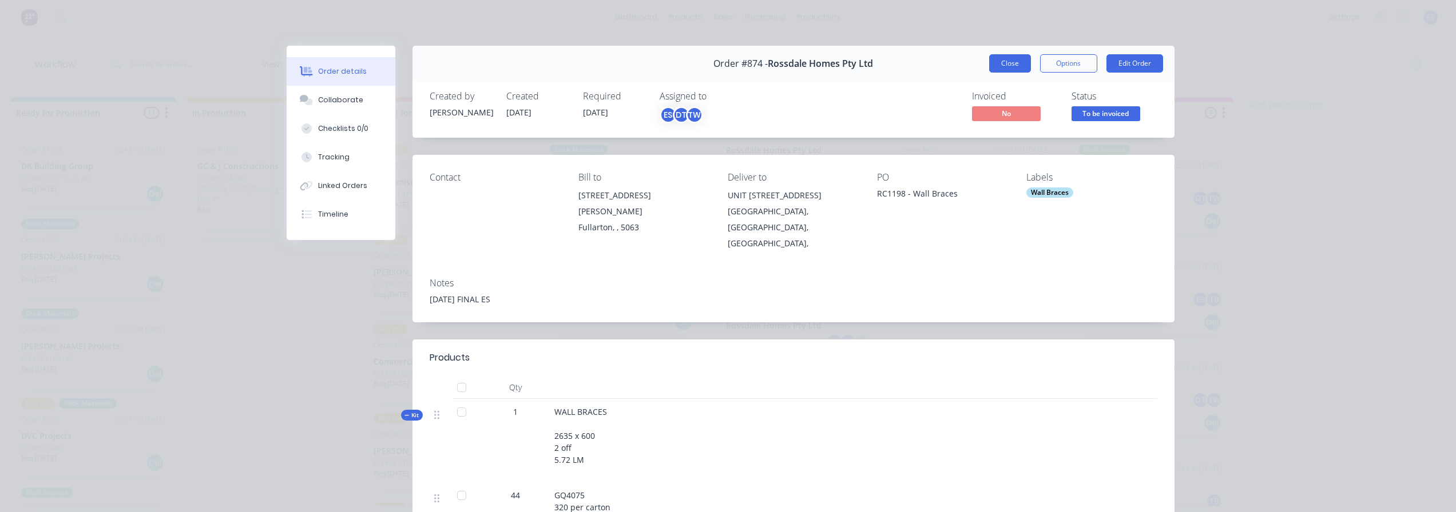
click at [1020, 60] on button "Close" at bounding box center [1010, 63] width 42 height 18
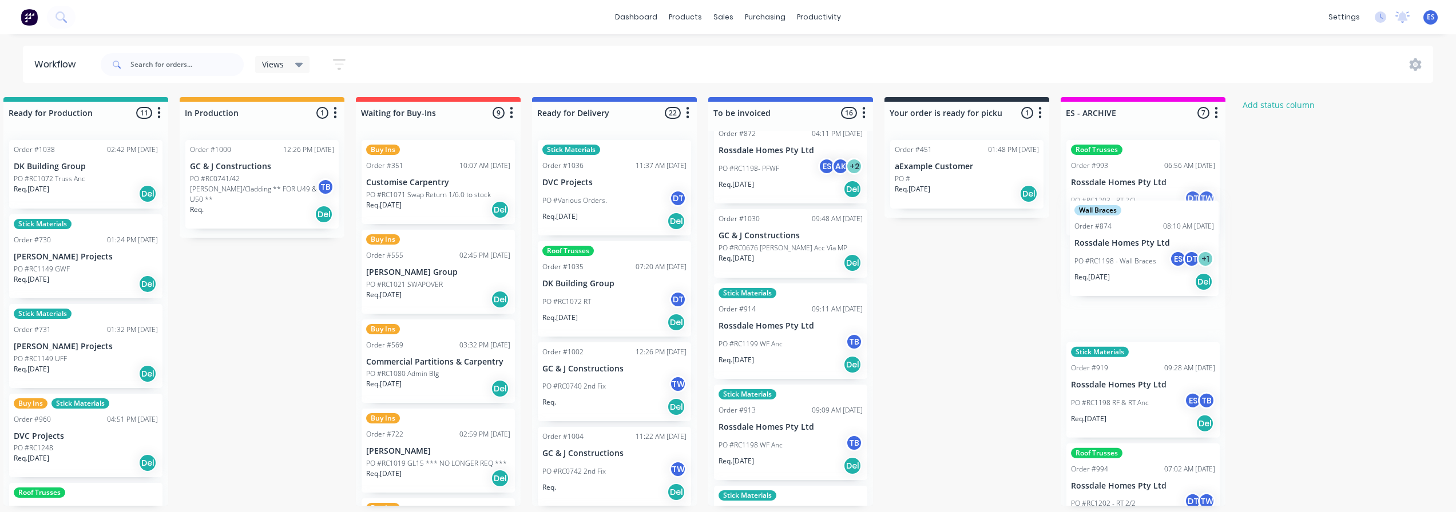
scroll to position [0, 554]
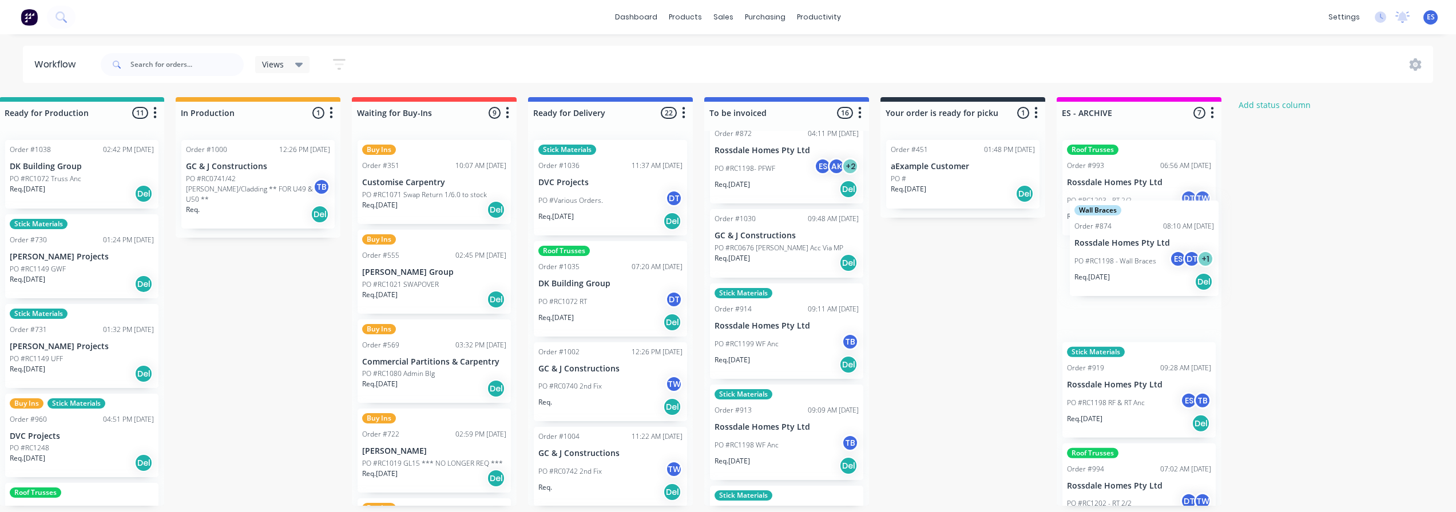
drag, startPoint x: 813, startPoint y: 348, endPoint x: 989, endPoint y: 322, distance: 177.5
click at [1135, 262] on div "Submitted 19 Status colour #273444 hex #273444 Save Cancel Summaries Total orde…" at bounding box center [474, 301] width 2073 height 409
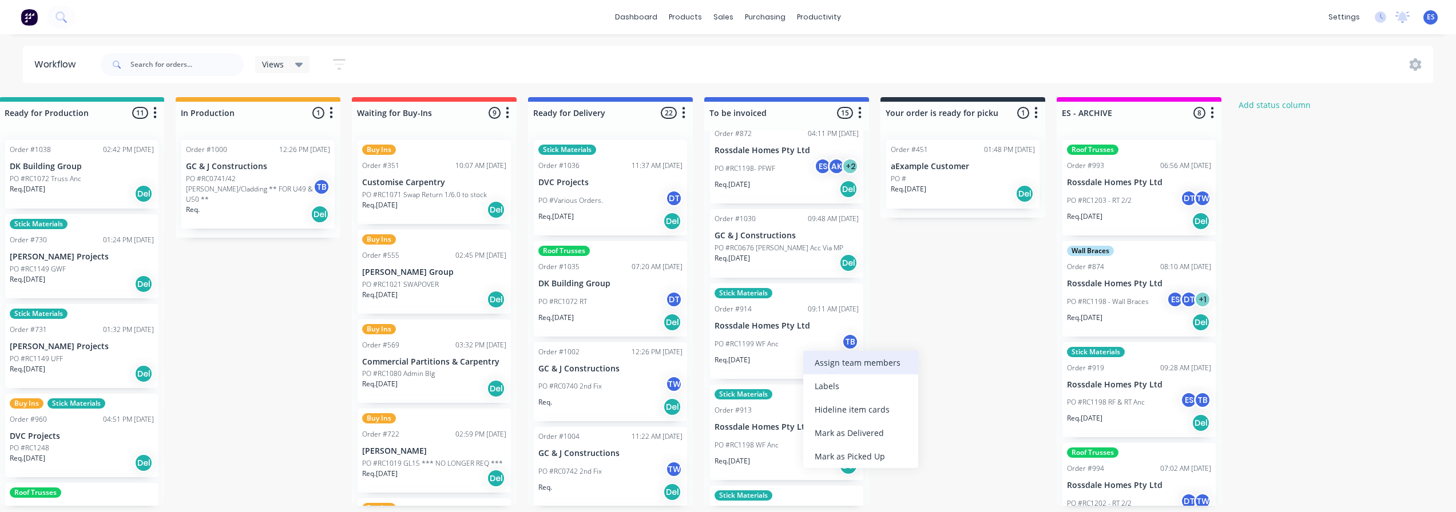
click at [844, 365] on div "Assign team members" at bounding box center [860, 362] width 115 height 23
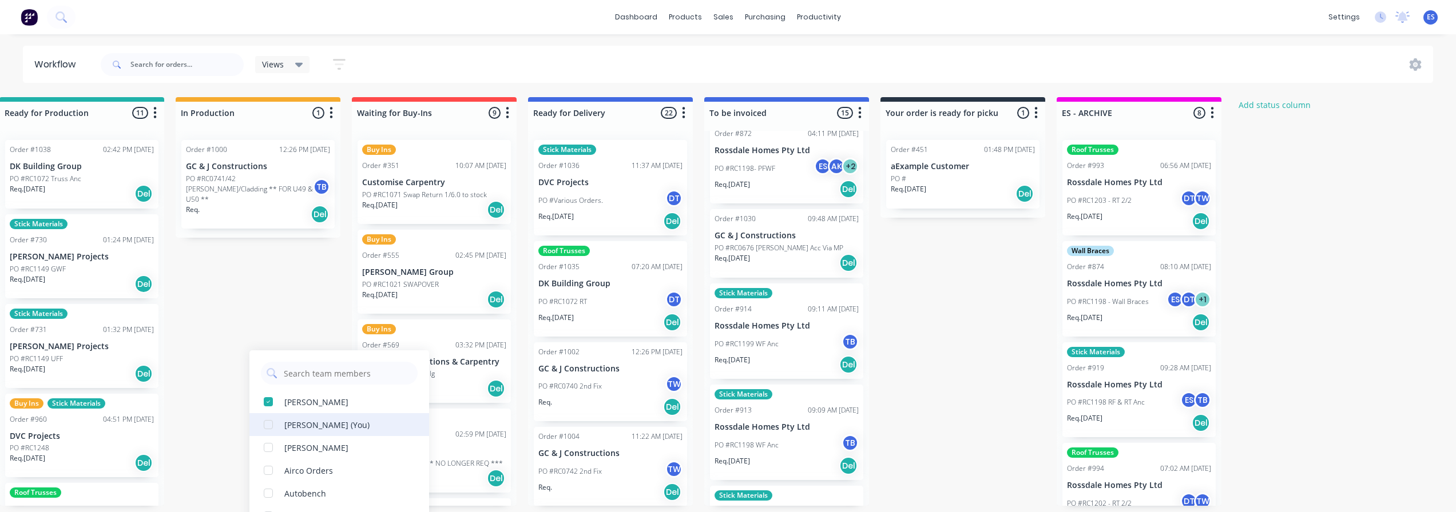
click at [353, 425] on div "[PERSON_NAME] (You)" at bounding box center [339, 424] width 180 height 23
click at [1018, 388] on div "Submitted 19 Status colour #273444 hex #273444 Save Cancel Summaries Total orde…" at bounding box center [474, 301] width 2073 height 409
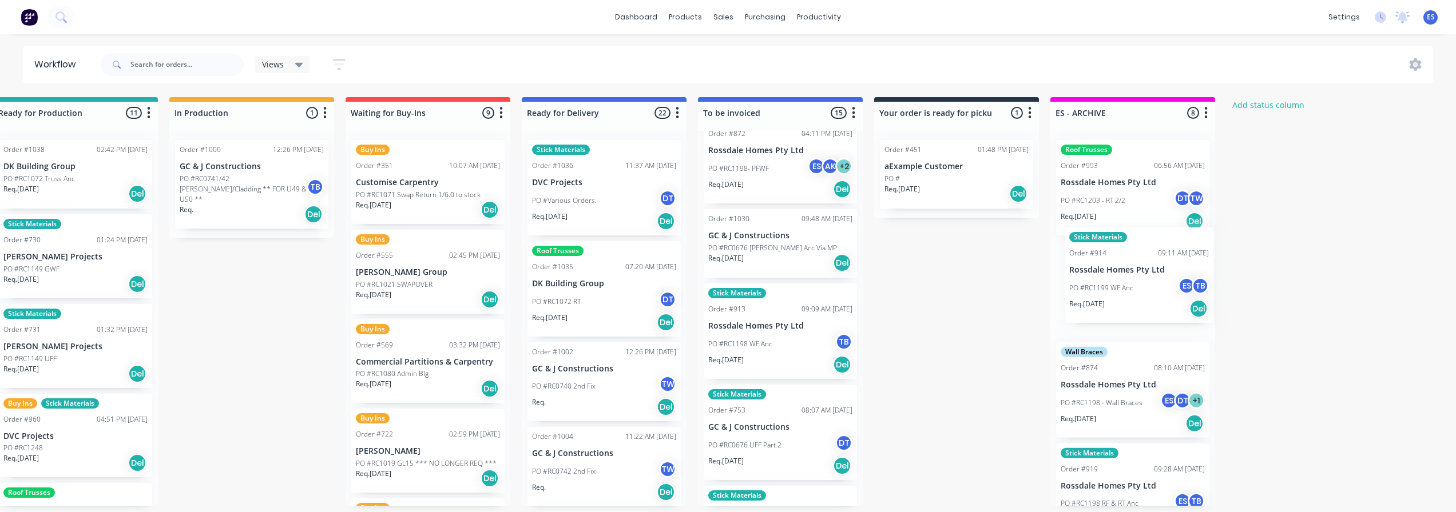
drag, startPoint x: 784, startPoint y: 351, endPoint x: 993, endPoint y: 313, distance: 212.6
click at [1108, 284] on div "Submitted 19 Status colour #273444 hex #273444 Save Cancel Summaries Total orde…" at bounding box center [468, 301] width 2073 height 409
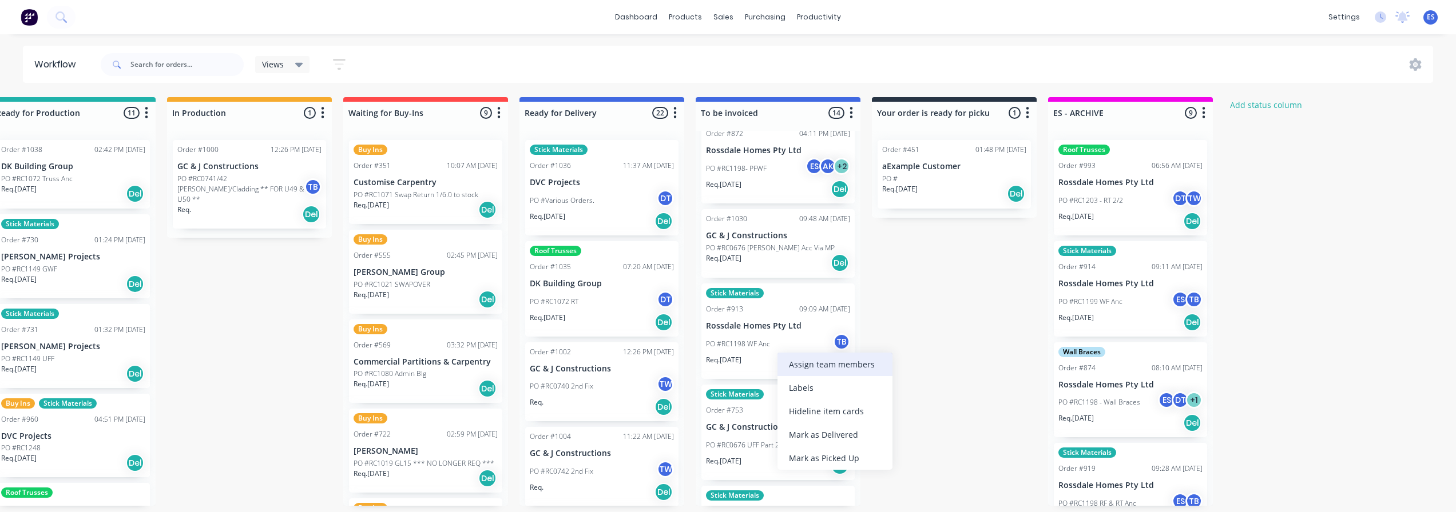
click at [801, 370] on div "Assign team members" at bounding box center [834, 364] width 115 height 23
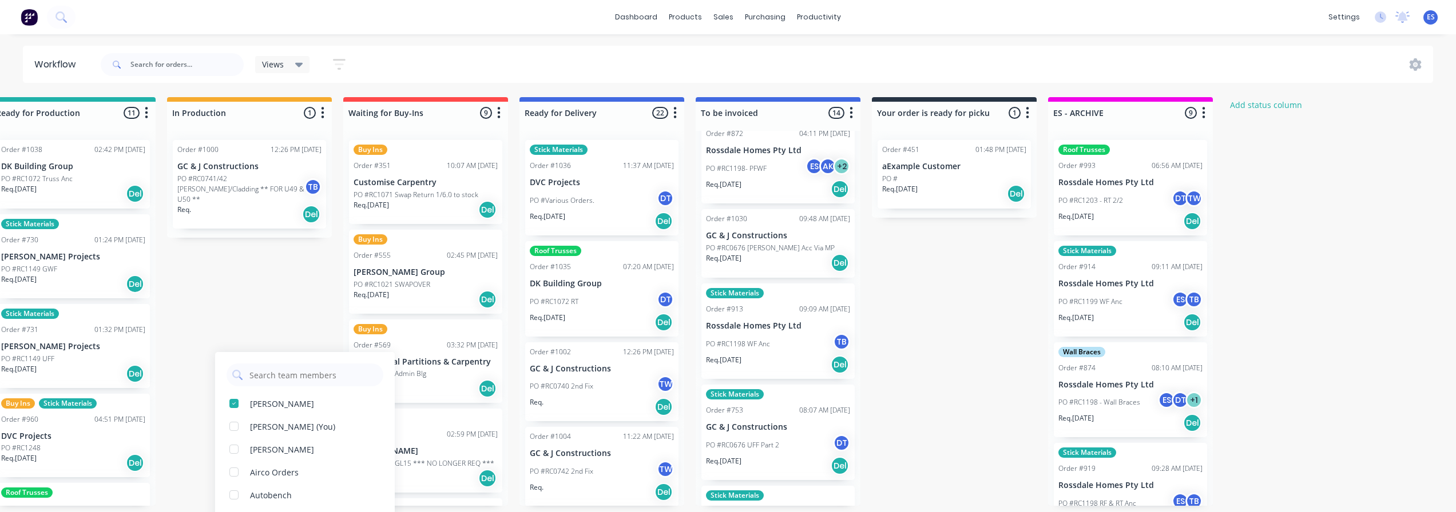
drag, startPoint x: 306, startPoint y: 428, endPoint x: 735, endPoint y: 405, distance: 429.5
click at [316, 427] on div "[PERSON_NAME] (You)" at bounding box center [305, 426] width 180 height 23
click at [908, 381] on div "Submitted 19 Status colour #273444 hex #273444 Save Cancel Summaries Total orde…" at bounding box center [465, 301] width 2073 height 409
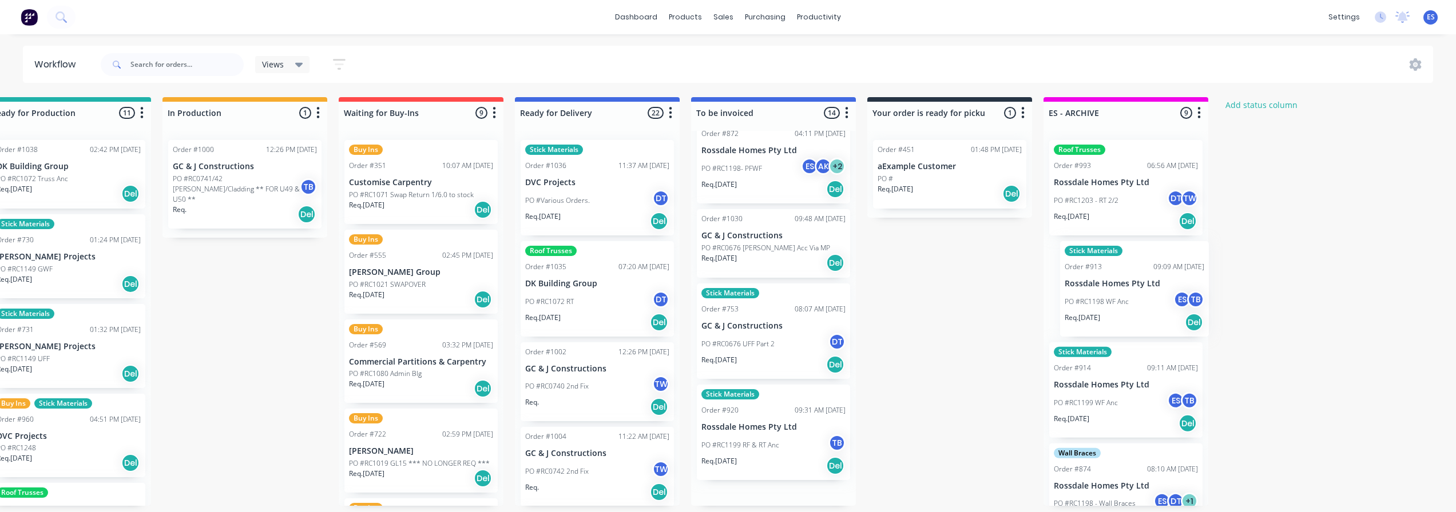
scroll to position [0, 570]
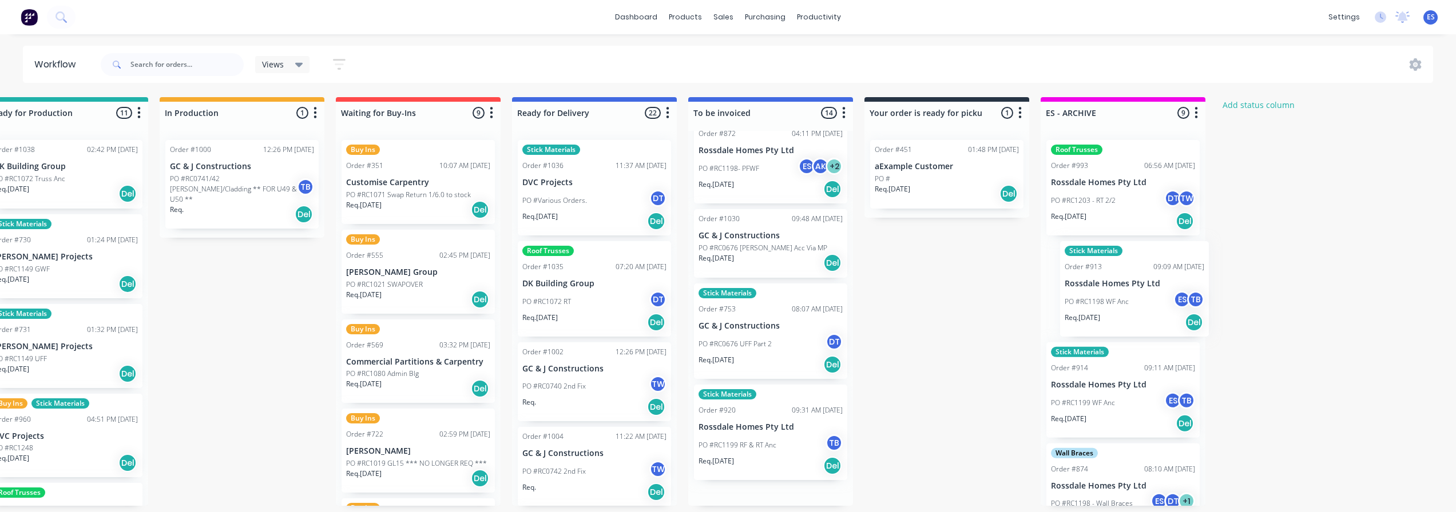
drag, startPoint x: 872, startPoint y: 341, endPoint x: 1026, endPoint y: 333, distance: 154.0
click at [1134, 308] on div "Submitted 19 Status colour #273444 hex #273444 Save Cancel Summaries Total orde…" at bounding box center [458, 301] width 2073 height 409
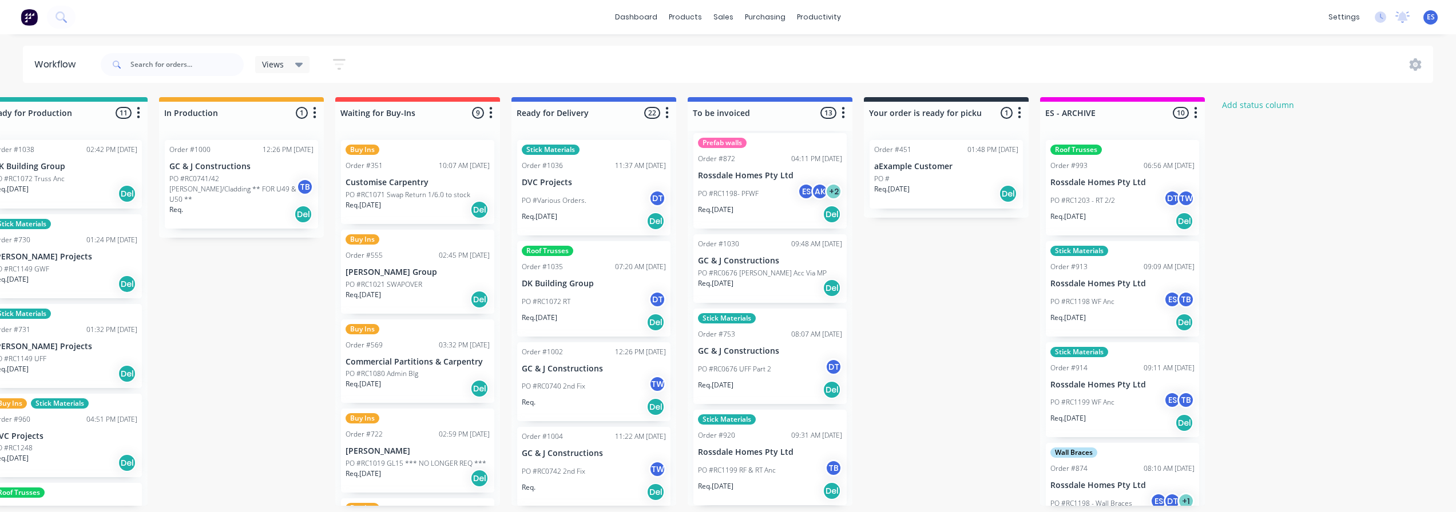
scroll to position [2, 570]
click at [844, 420] on div "Assign team members" at bounding box center [849, 418] width 115 height 23
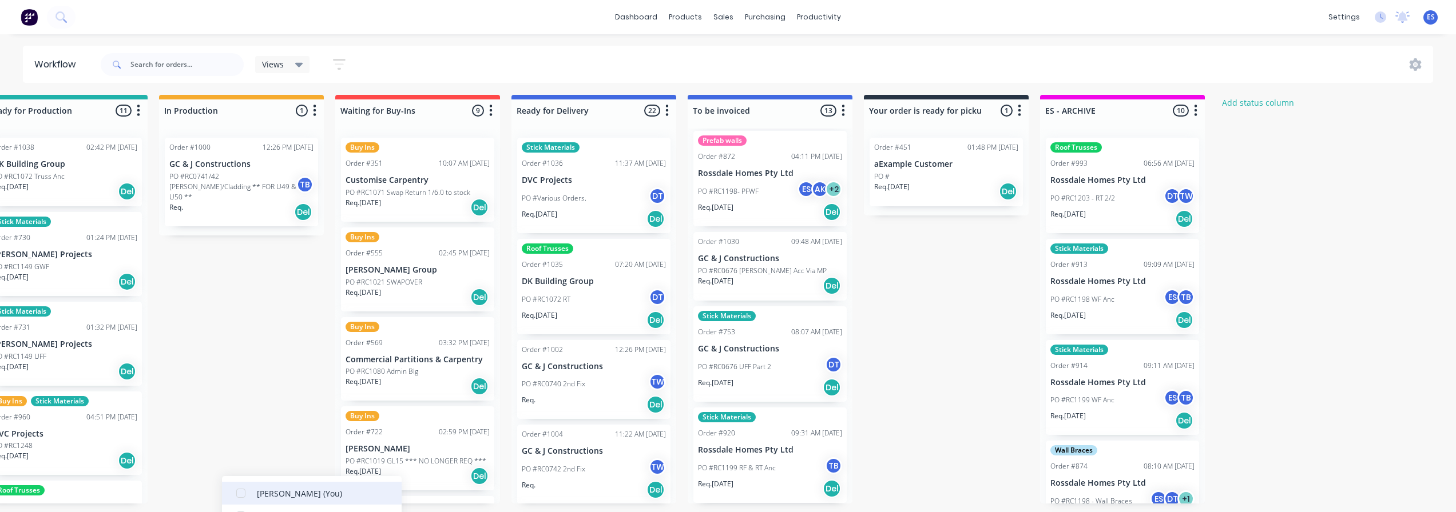
click at [323, 495] on div "[PERSON_NAME] (You)" at bounding box center [299, 494] width 85 height 12
click at [912, 406] on div "Submitted 19 Status colour #273444 hex #273444 Save Cancel Summaries Total orde…" at bounding box center [457, 299] width 2073 height 409
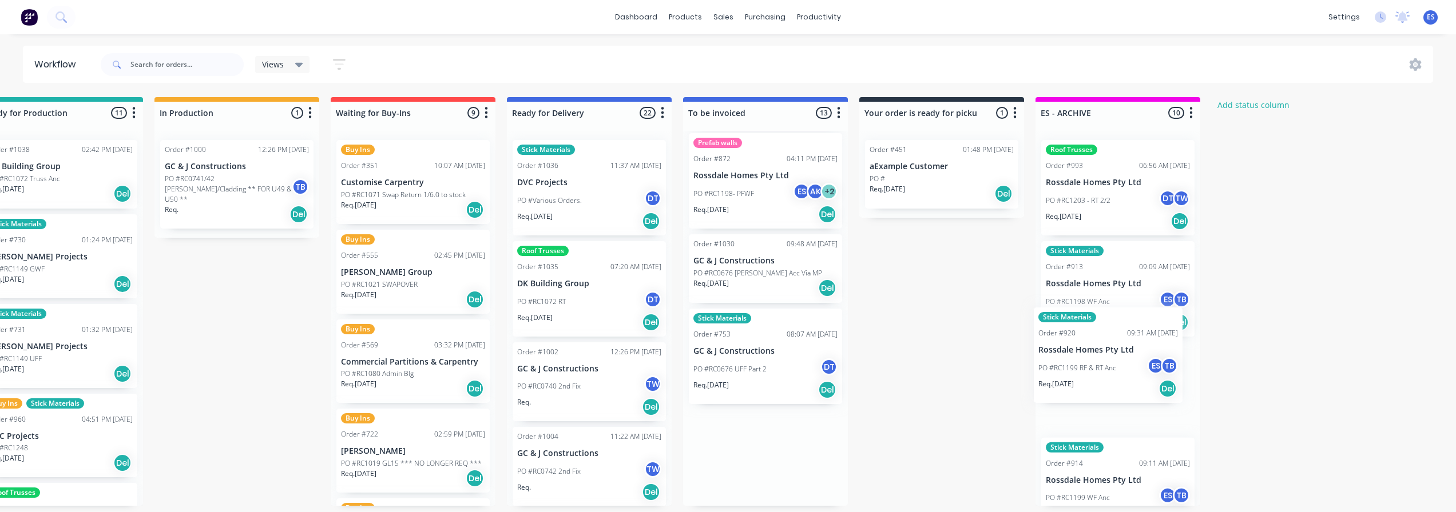
drag, startPoint x: 849, startPoint y: 443, endPoint x: 924, endPoint y: 401, distance: 85.8
click at [1075, 369] on div "Submitted 19 Status colour #273444 hex #273444 Save Cancel Summaries Total orde…" at bounding box center [453, 301] width 2073 height 409
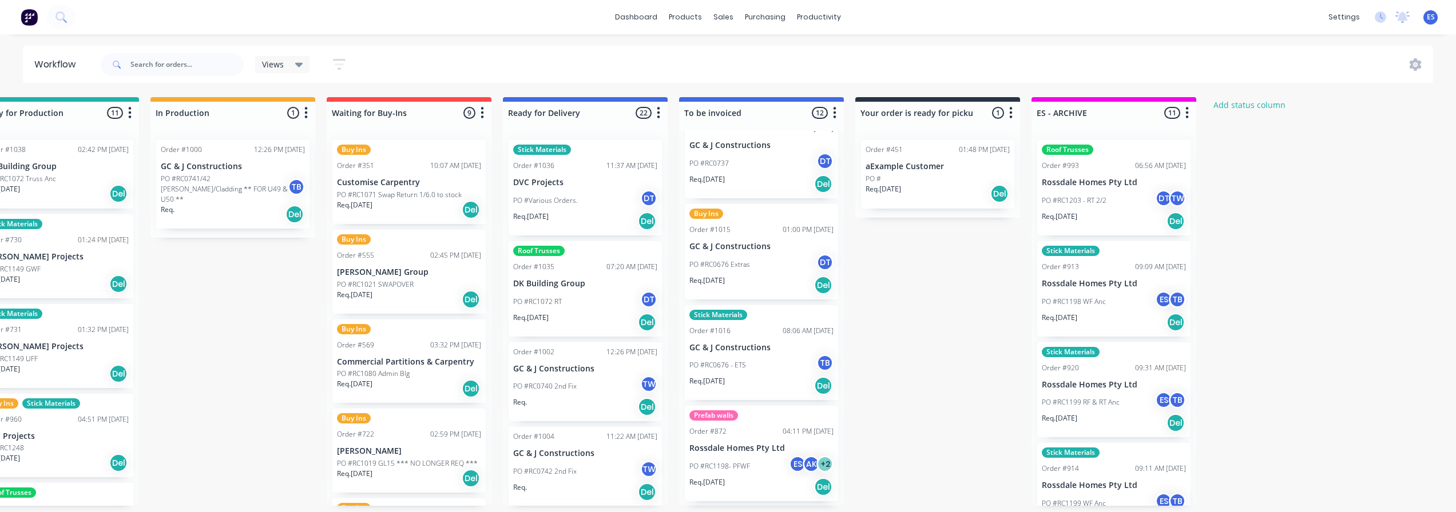
scroll to position [621, 0]
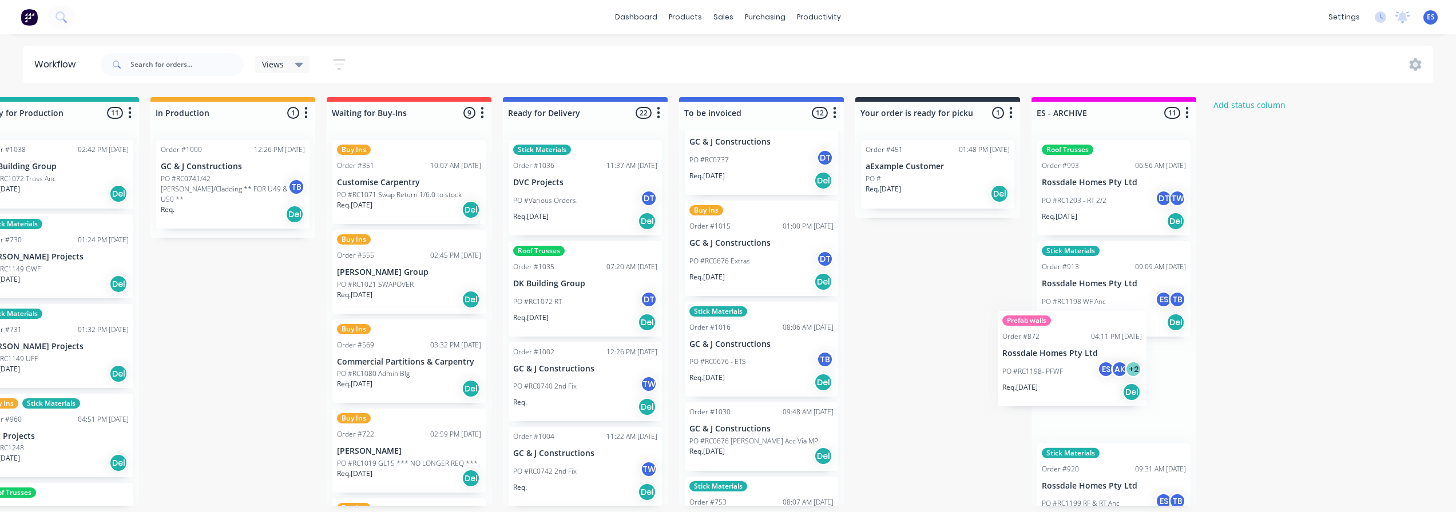
drag, startPoint x: 763, startPoint y: 452, endPoint x: 1061, endPoint y: 359, distance: 312.8
click at [1061, 359] on div "Submitted 19 Status colour #273444 hex #273444 Save Cancel Summaries Total orde…" at bounding box center [449, 301] width 2073 height 409
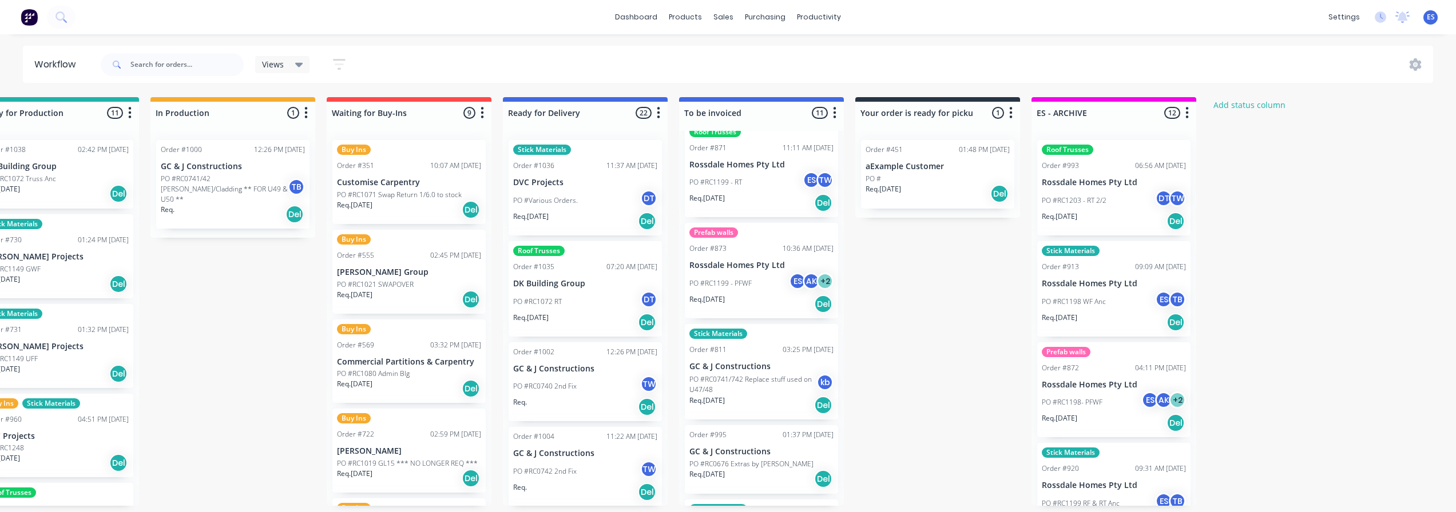
scroll to position [163, 0]
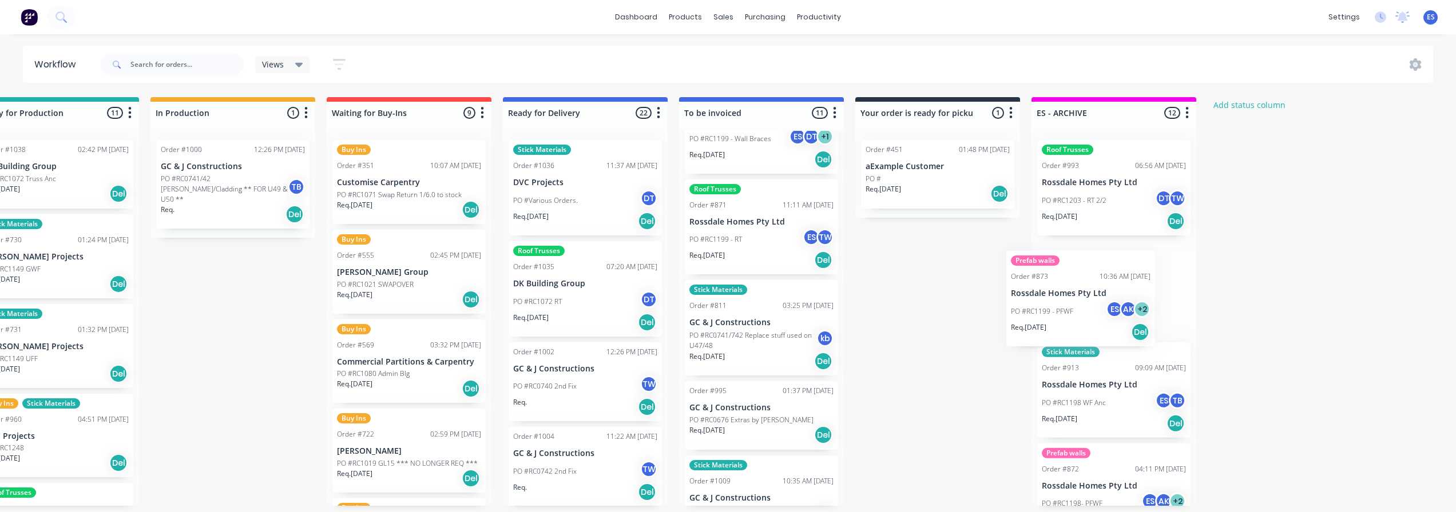
drag, startPoint x: 737, startPoint y: 340, endPoint x: 1063, endPoint y: 313, distance: 327.1
click at [1063, 313] on div "Submitted 19 Status colour #273444 hex #273444 Save Cancel Summaries Total orde…" at bounding box center [449, 301] width 2073 height 409
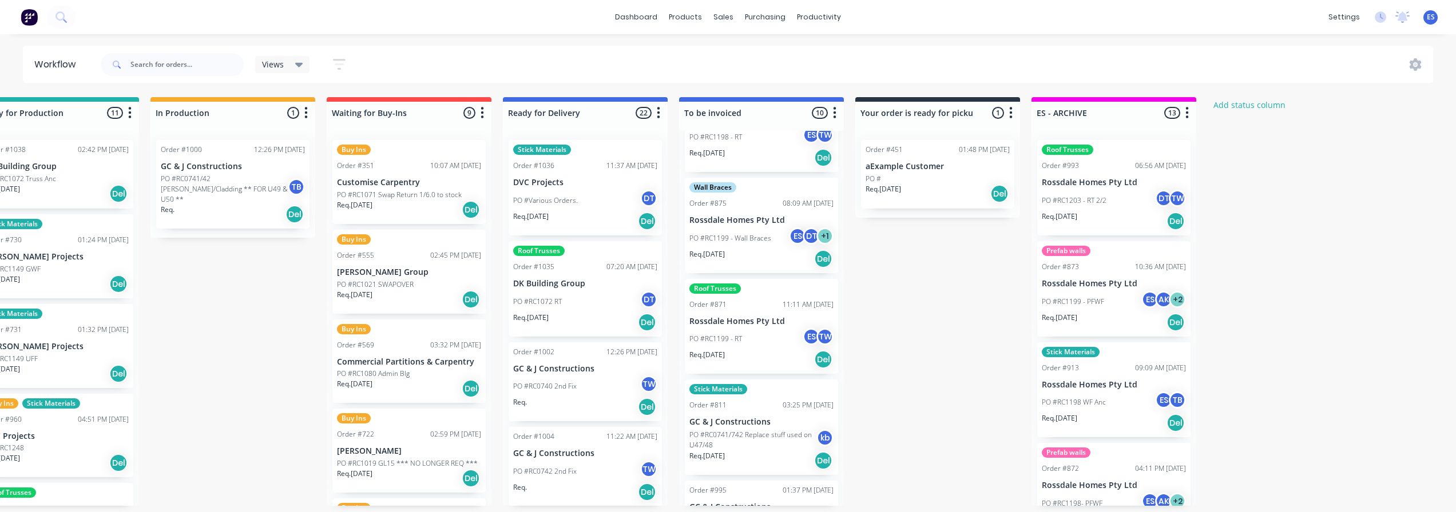
scroll to position [49, 0]
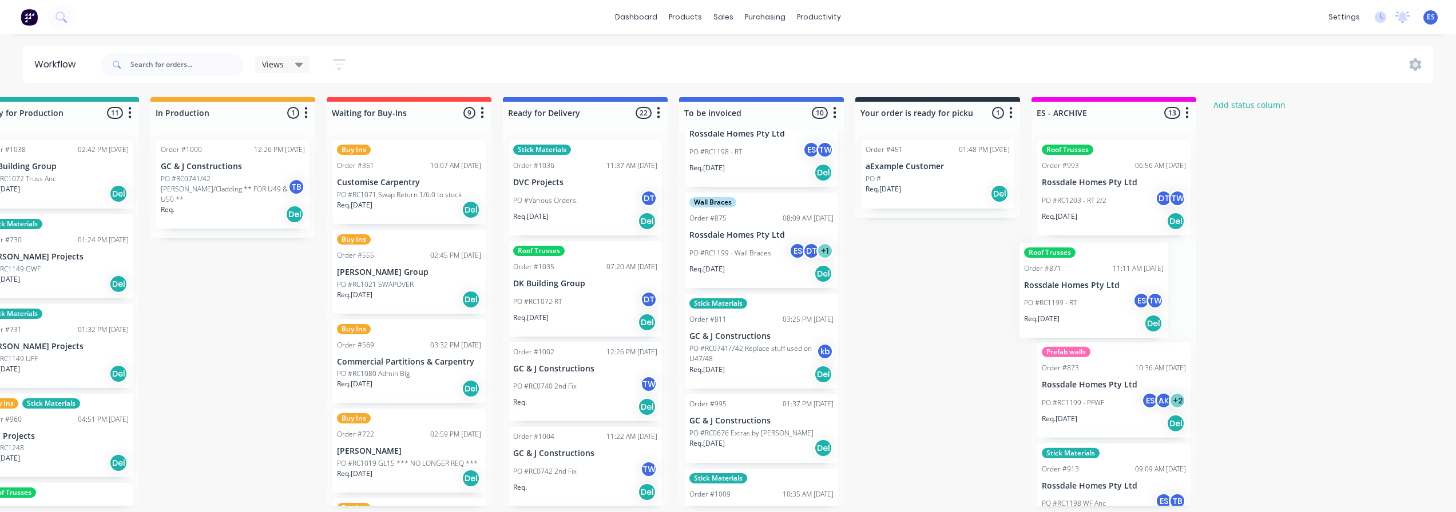
drag, startPoint x: 772, startPoint y: 354, endPoint x: 1087, endPoint y: 305, distance: 318.4
click at [1087, 305] on div "Submitted 19 Status colour #273444 hex #273444 Save Cancel Summaries Total orde…" at bounding box center [449, 301] width 2073 height 409
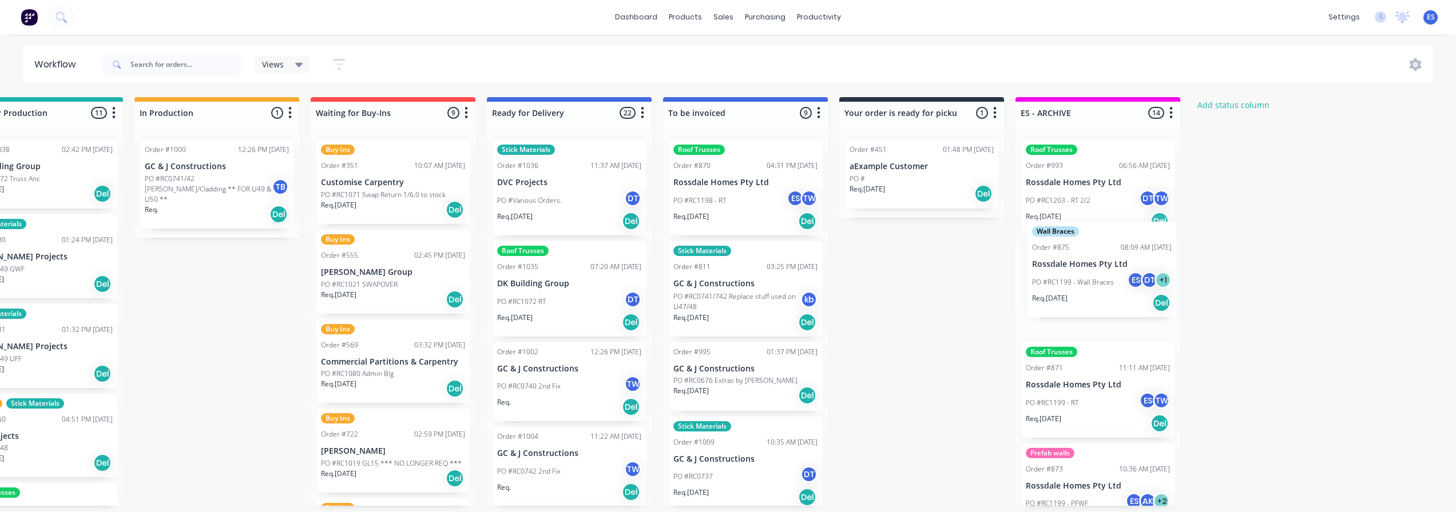
scroll to position [2, 598]
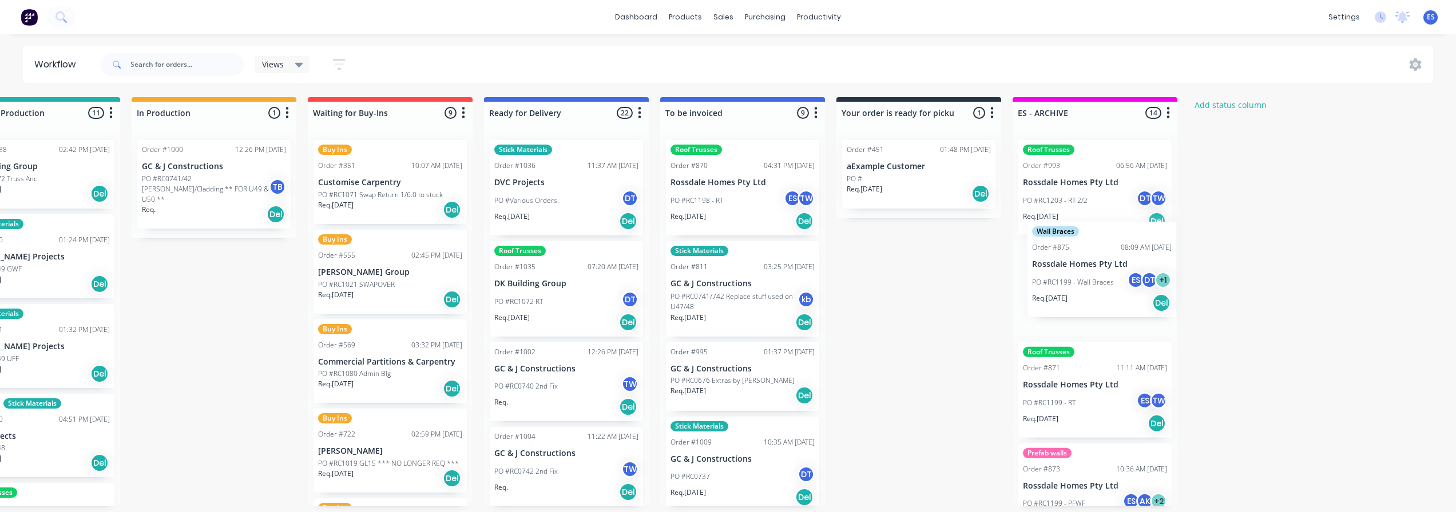
drag, startPoint x: 955, startPoint y: 313, endPoint x: 1067, endPoint y: 287, distance: 115.0
click at [1067, 287] on div "Submitted 19 Status colour #273444 hex #273444 Save Cancel Summaries Total orde…" at bounding box center [430, 301] width 2073 height 409
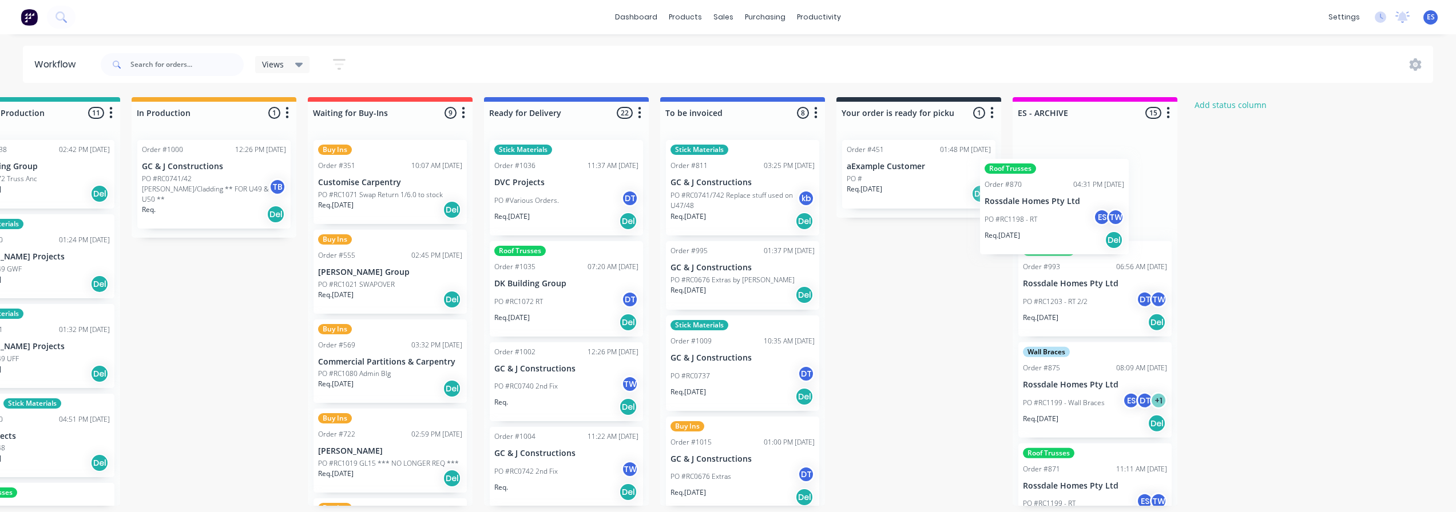
drag, startPoint x: 840, startPoint y: 237, endPoint x: 1051, endPoint y: 230, distance: 211.1
click at [1056, 236] on div "Submitted 19 Status colour #273444 hex #273444 Save Cancel Summaries Total orde…" at bounding box center [430, 301] width 2073 height 409
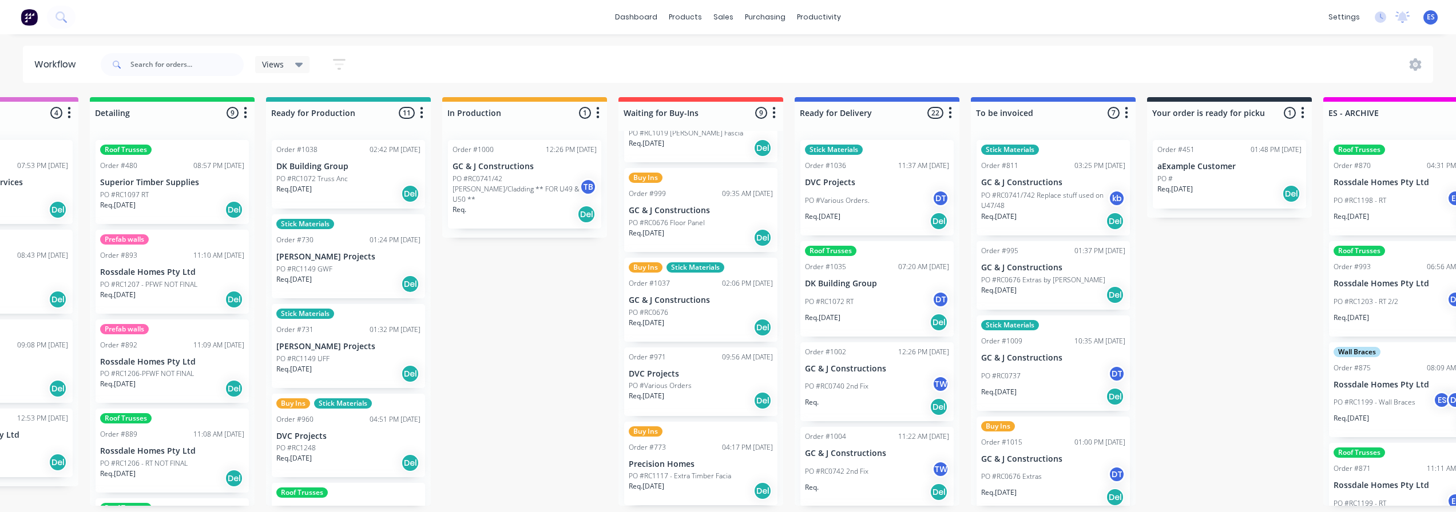
scroll to position [0, 286]
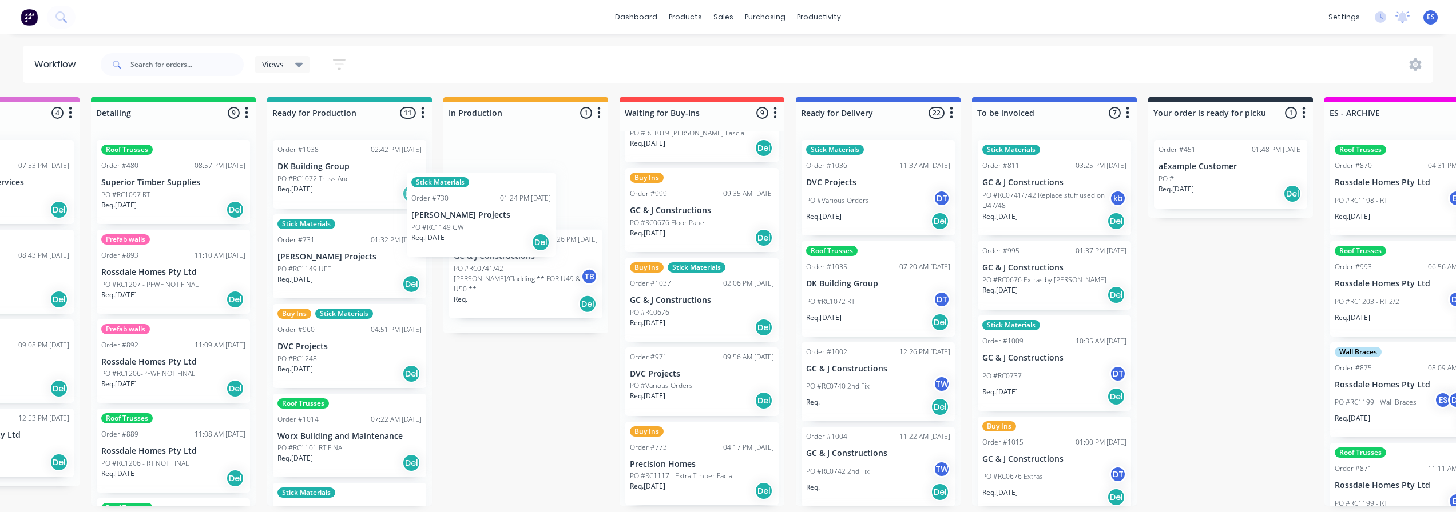
drag, startPoint x: 326, startPoint y: 273, endPoint x: 494, endPoint y: 218, distance: 176.3
click at [494, 218] on div "Submitted 19 Status colour #273444 hex #273444 Save Cancel Summaries Total orde…" at bounding box center [741, 301] width 2073 height 409
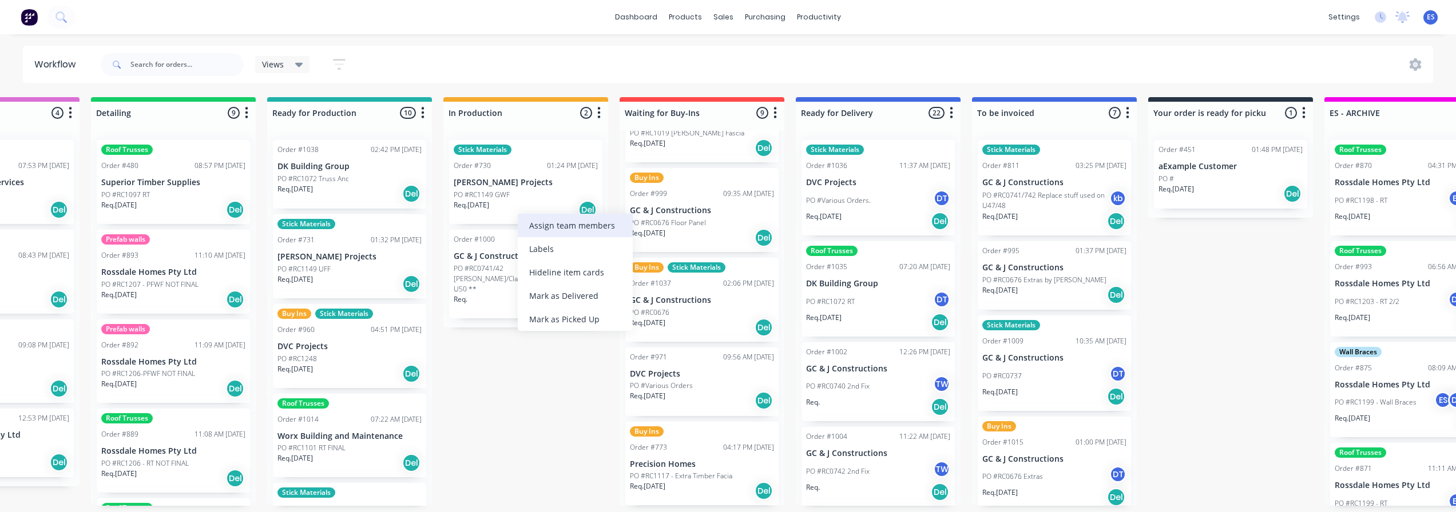
click at [546, 221] on div "Assign team members" at bounding box center [575, 225] width 115 height 23
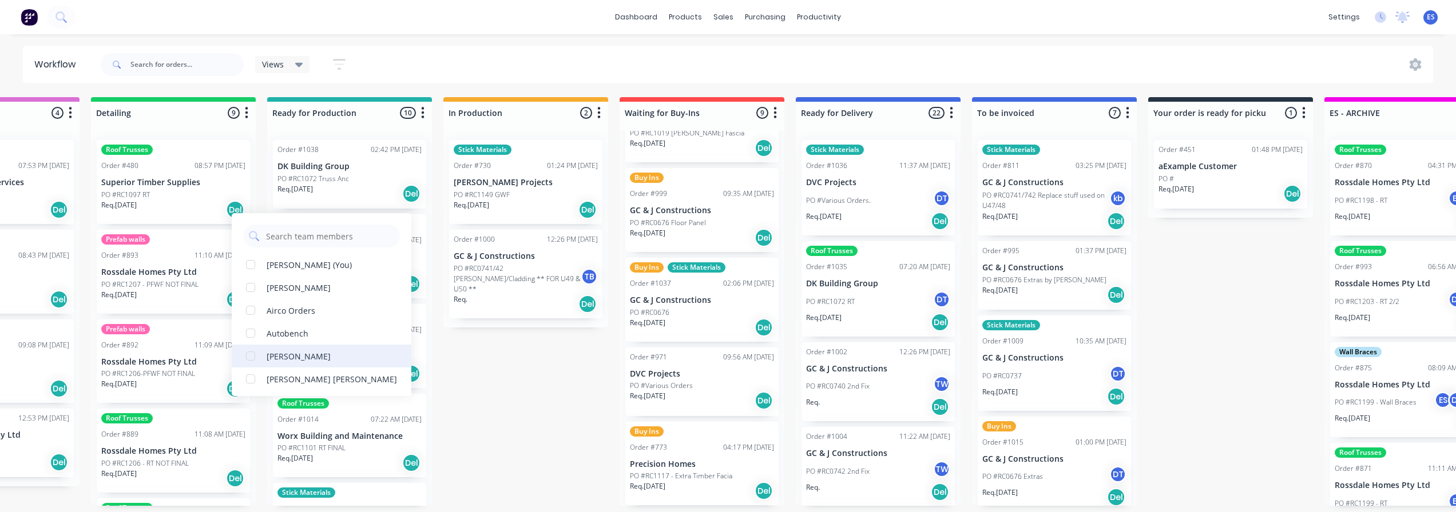
click at [315, 358] on div "[PERSON_NAME]" at bounding box center [299, 357] width 64 height 12
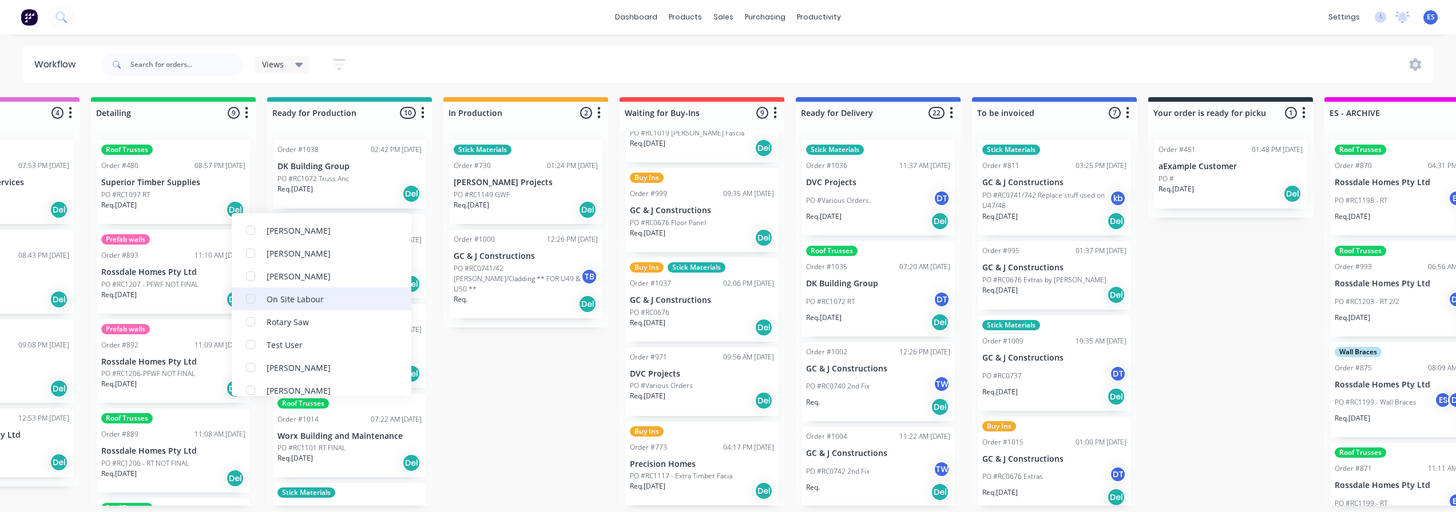
scroll to position [343, 0]
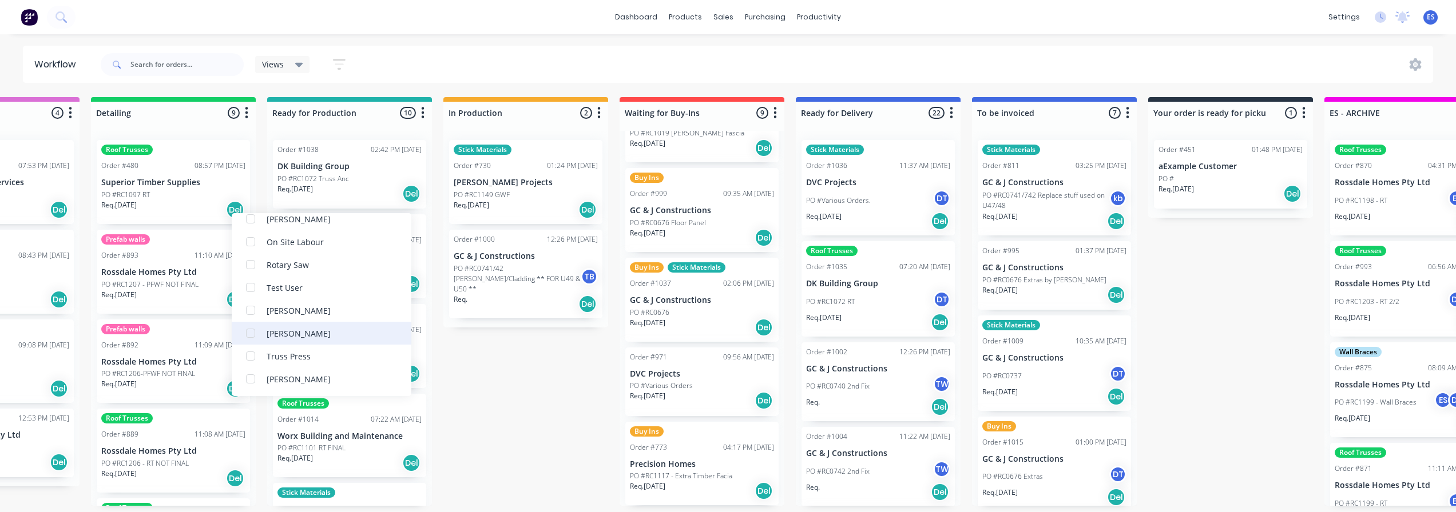
click at [306, 337] on div "[PERSON_NAME]" at bounding box center [299, 334] width 64 height 12
click at [542, 393] on div "Submitted 19 Status colour #273444 hex #273444 Save Cancel Summaries Total orde…" at bounding box center [741, 301] width 2073 height 409
